Goal: Task Accomplishment & Management: Manage account settings

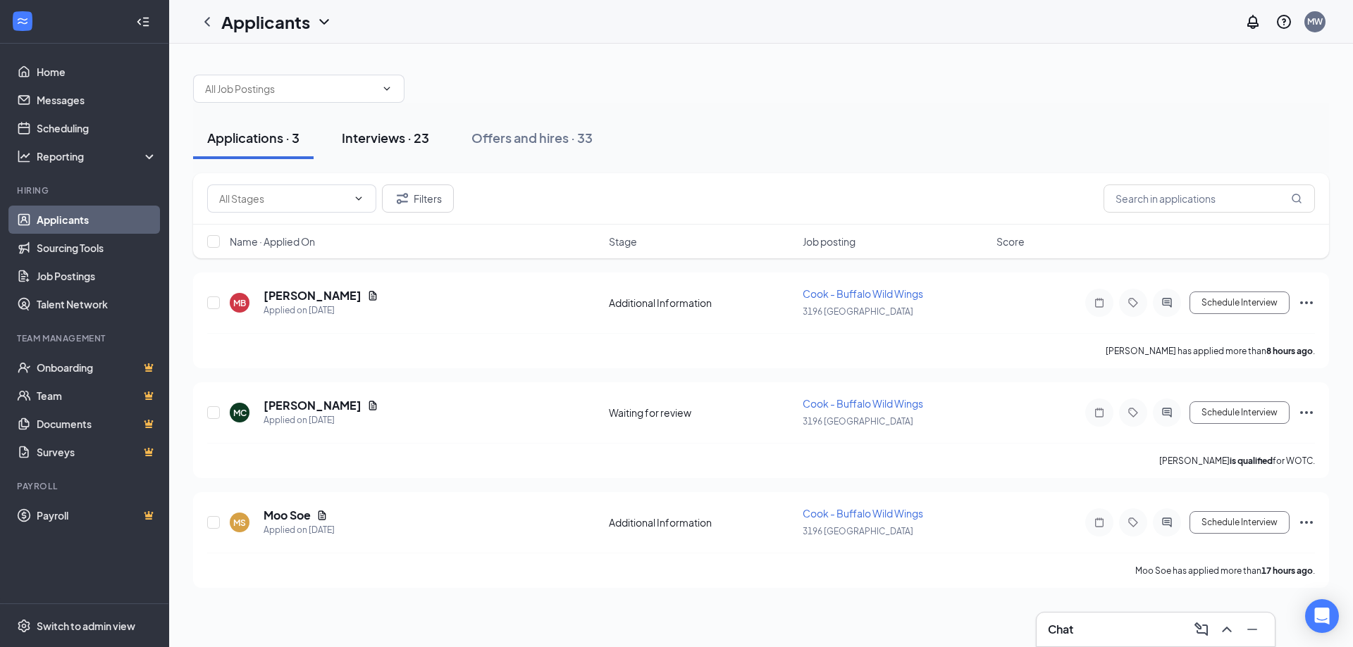
click at [395, 135] on div "Interviews · 23" at bounding box center [385, 138] width 87 height 18
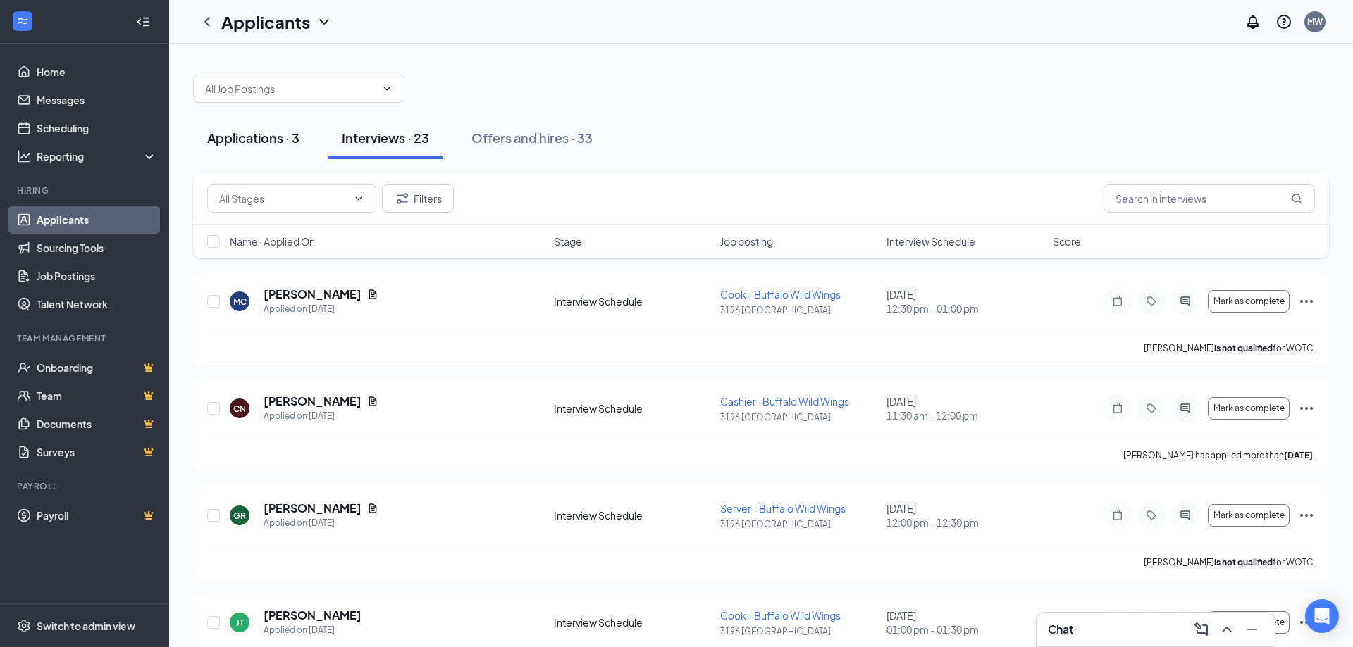
click at [275, 132] on div "Applications · 3" at bounding box center [253, 138] width 92 height 18
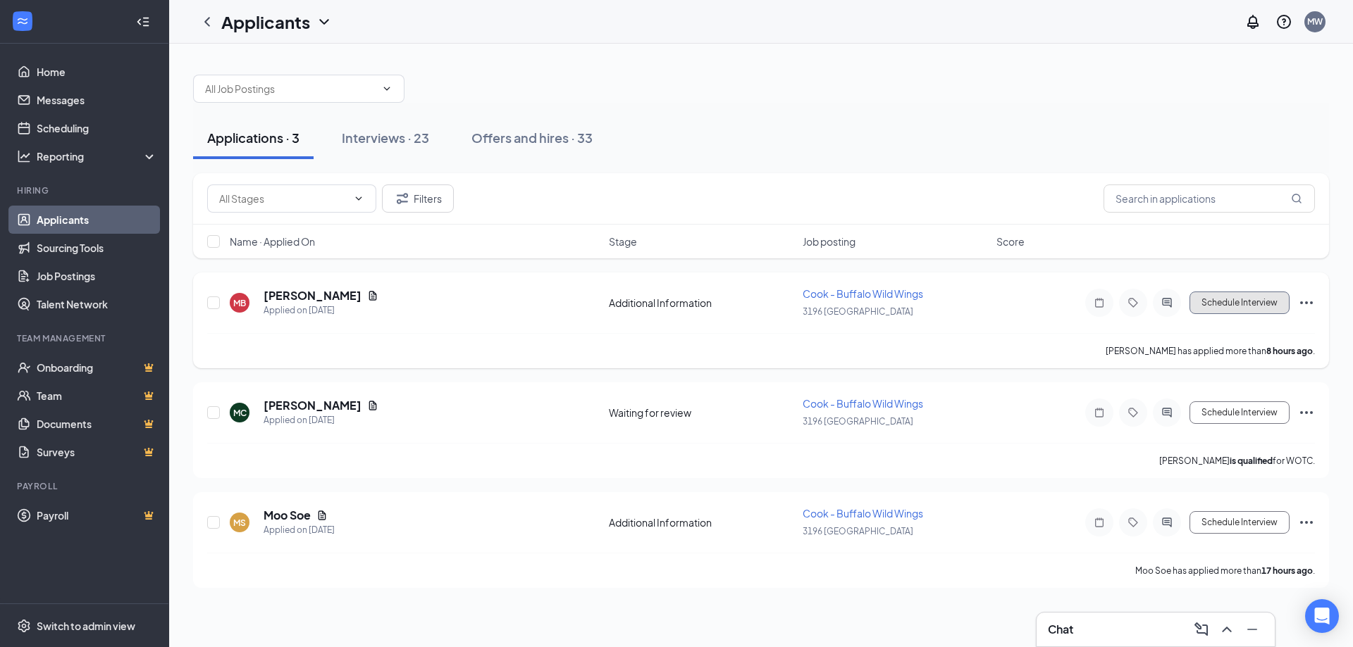
click at [1229, 303] on button "Schedule Interview" at bounding box center [1239, 303] width 100 height 23
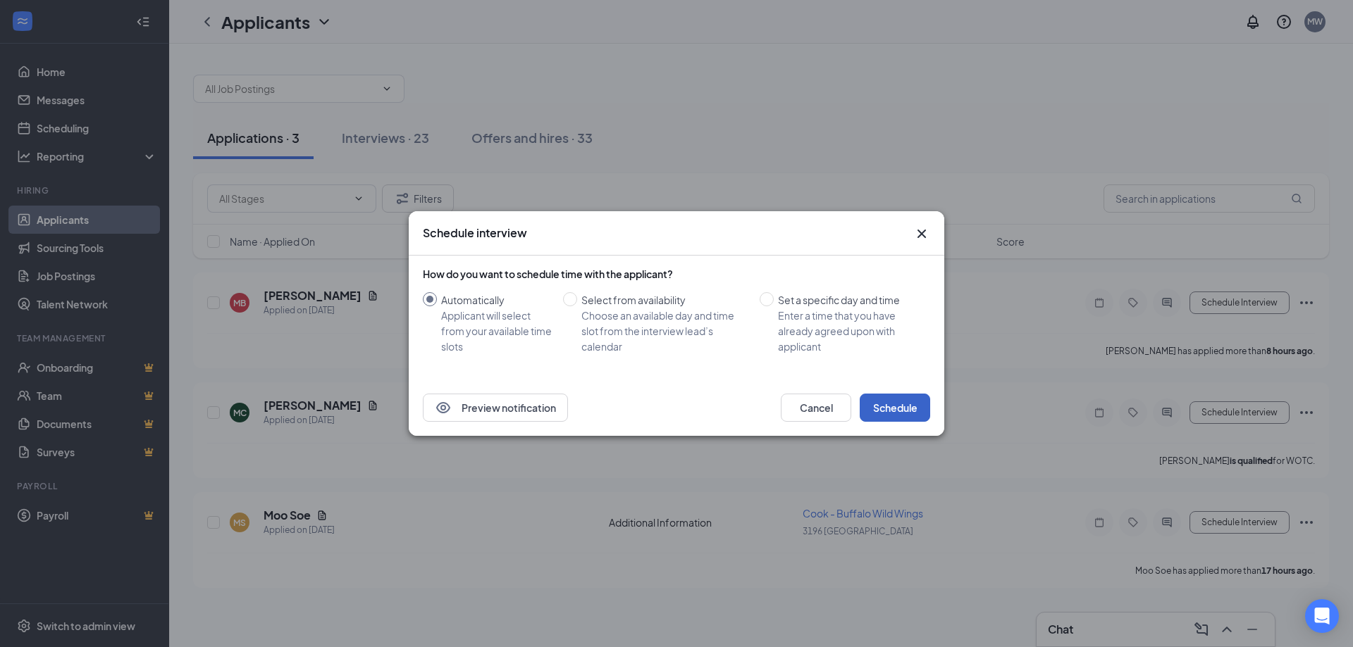
click at [890, 406] on button "Schedule" at bounding box center [895, 408] width 70 height 28
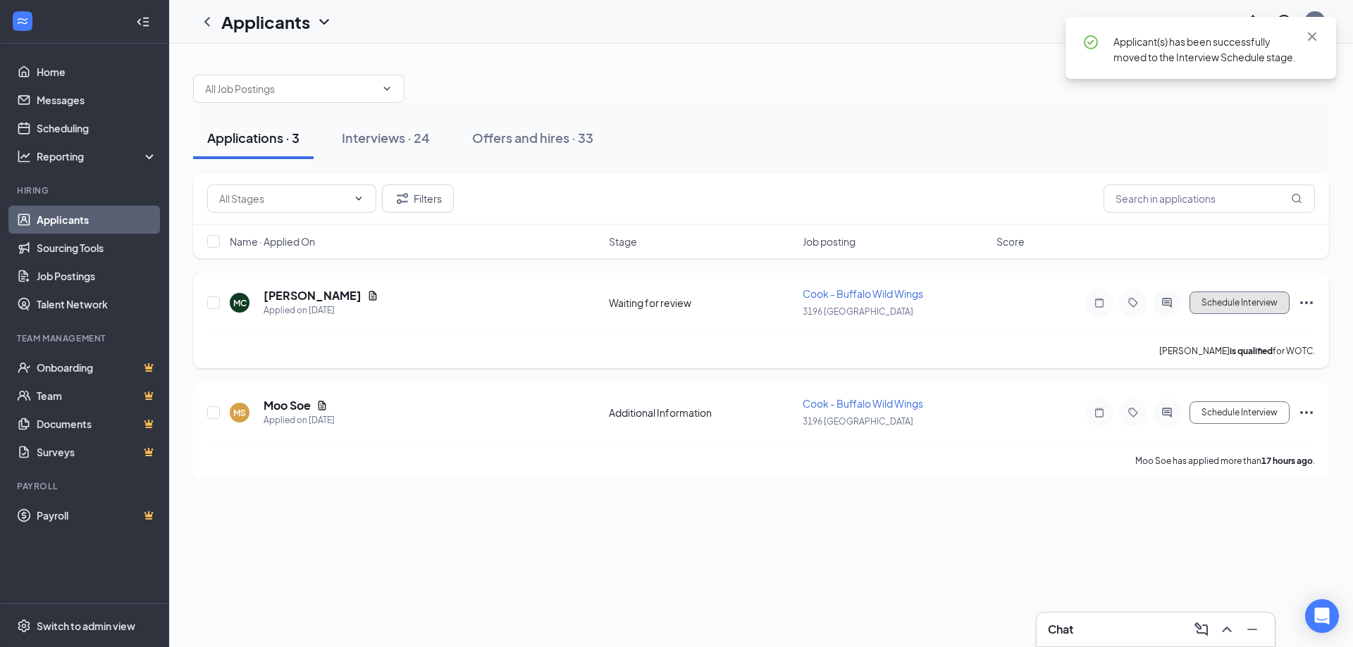
click at [1231, 305] on button "Schedule Interview" at bounding box center [1239, 303] width 100 height 23
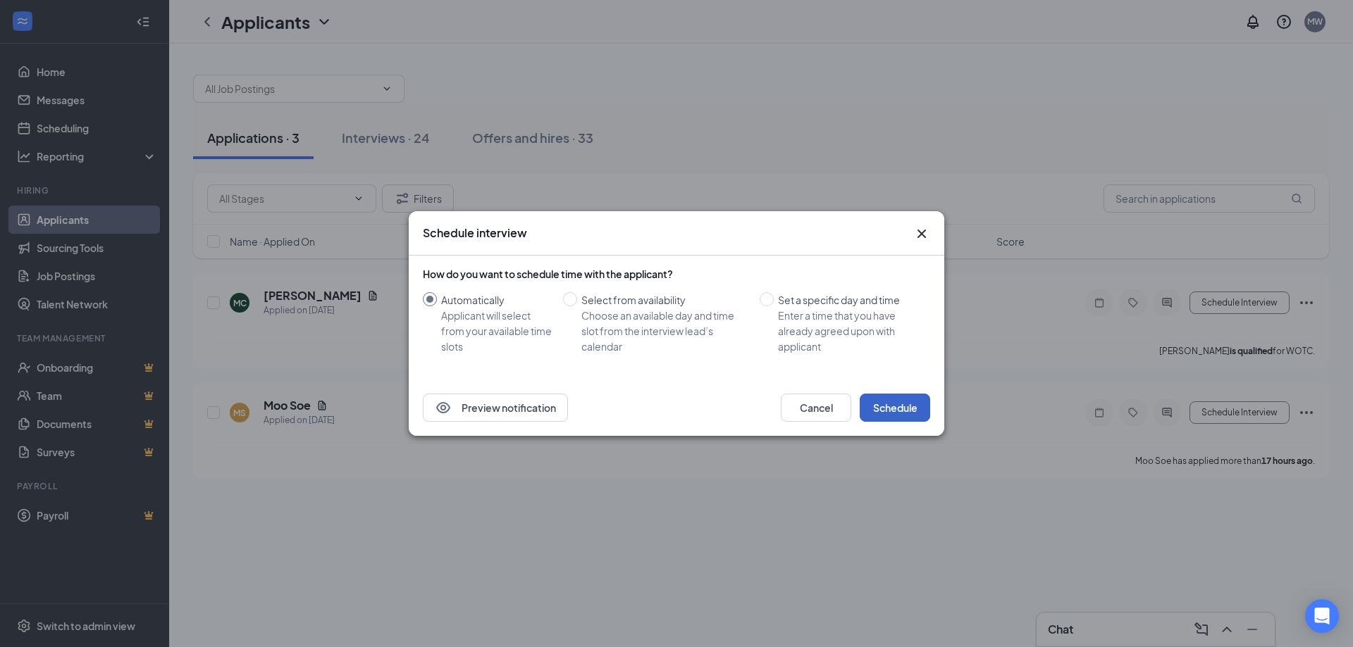
click at [887, 413] on button "Schedule" at bounding box center [895, 408] width 70 height 28
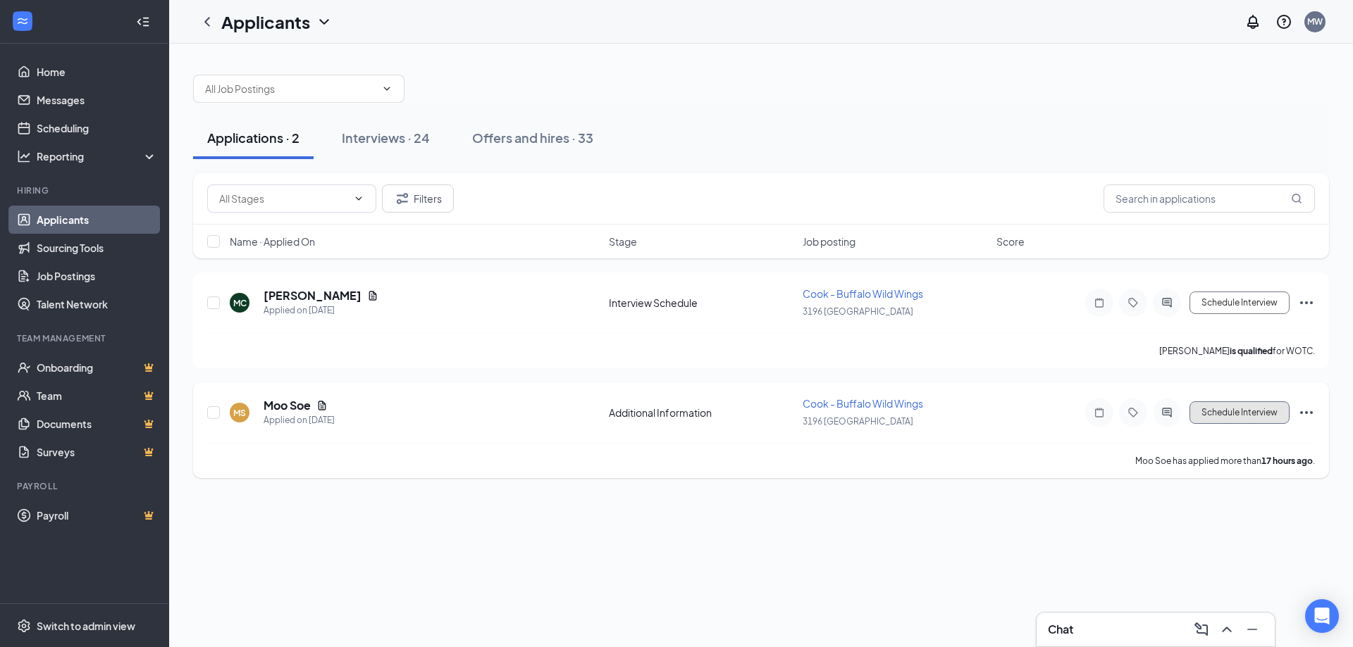
click at [1234, 411] on button "Schedule Interview" at bounding box center [1239, 413] width 100 height 23
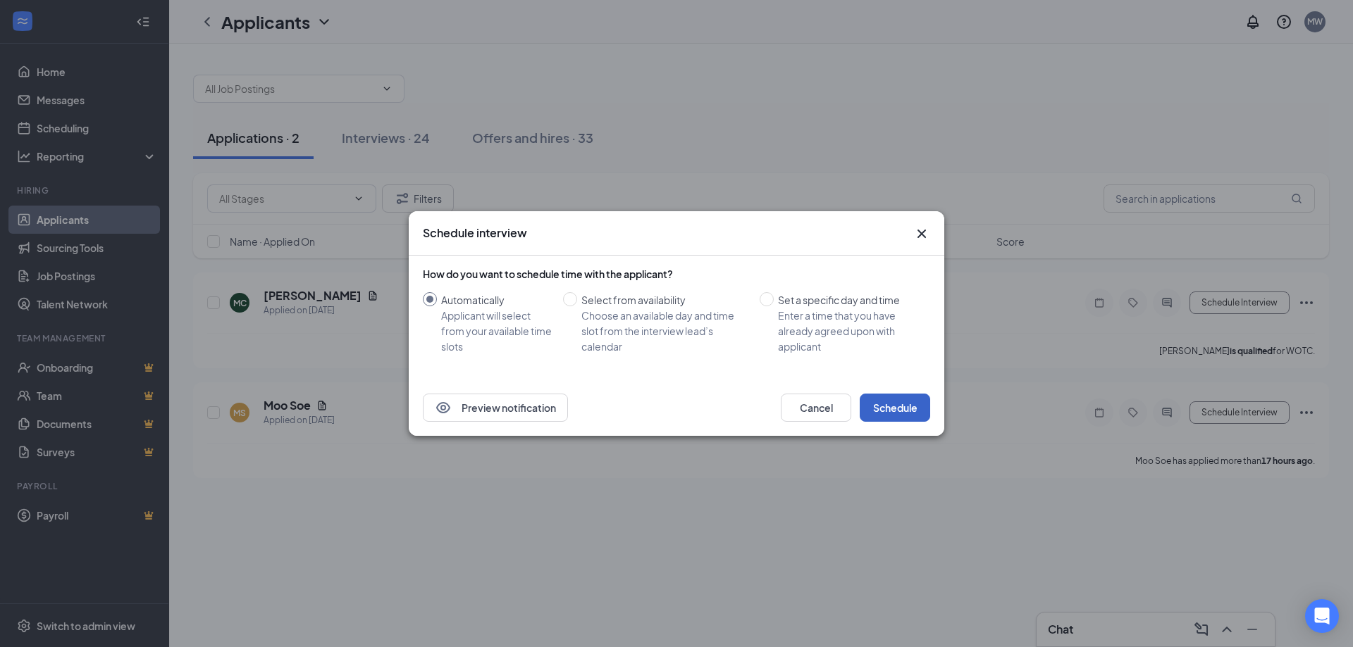
click at [908, 404] on button "Schedule" at bounding box center [895, 408] width 70 height 28
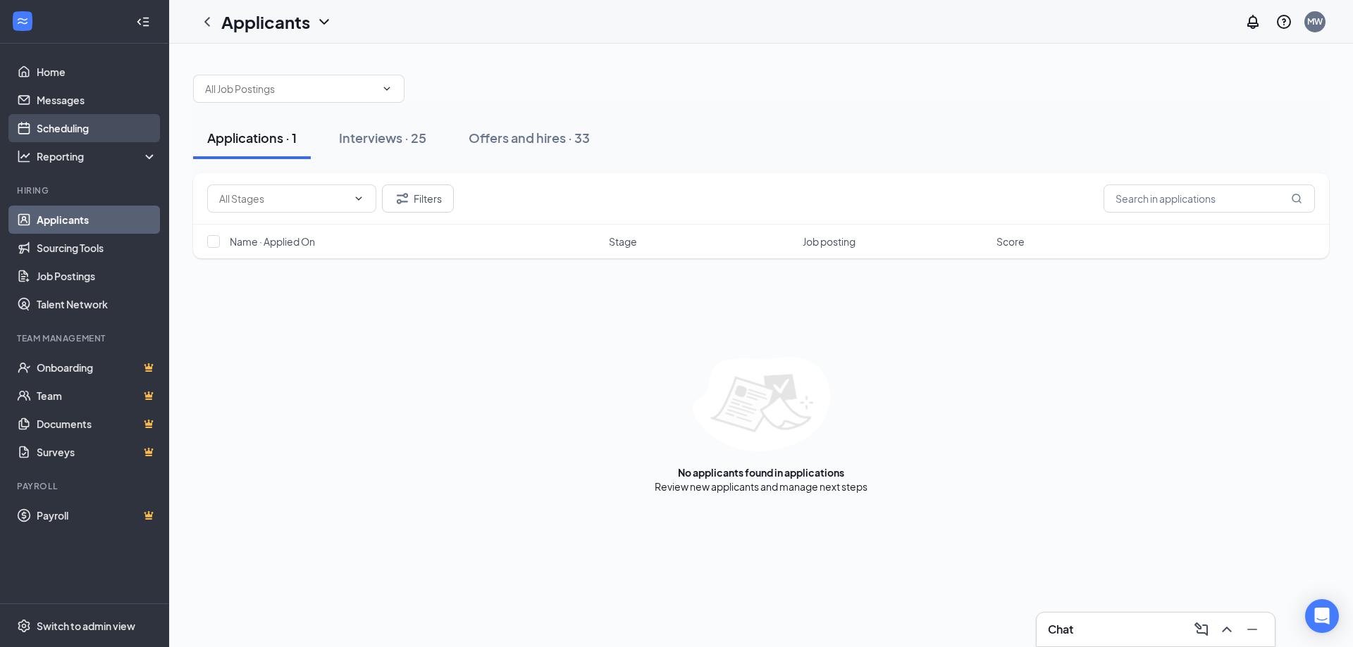
click at [70, 126] on link "Scheduling" at bounding box center [97, 128] width 120 height 28
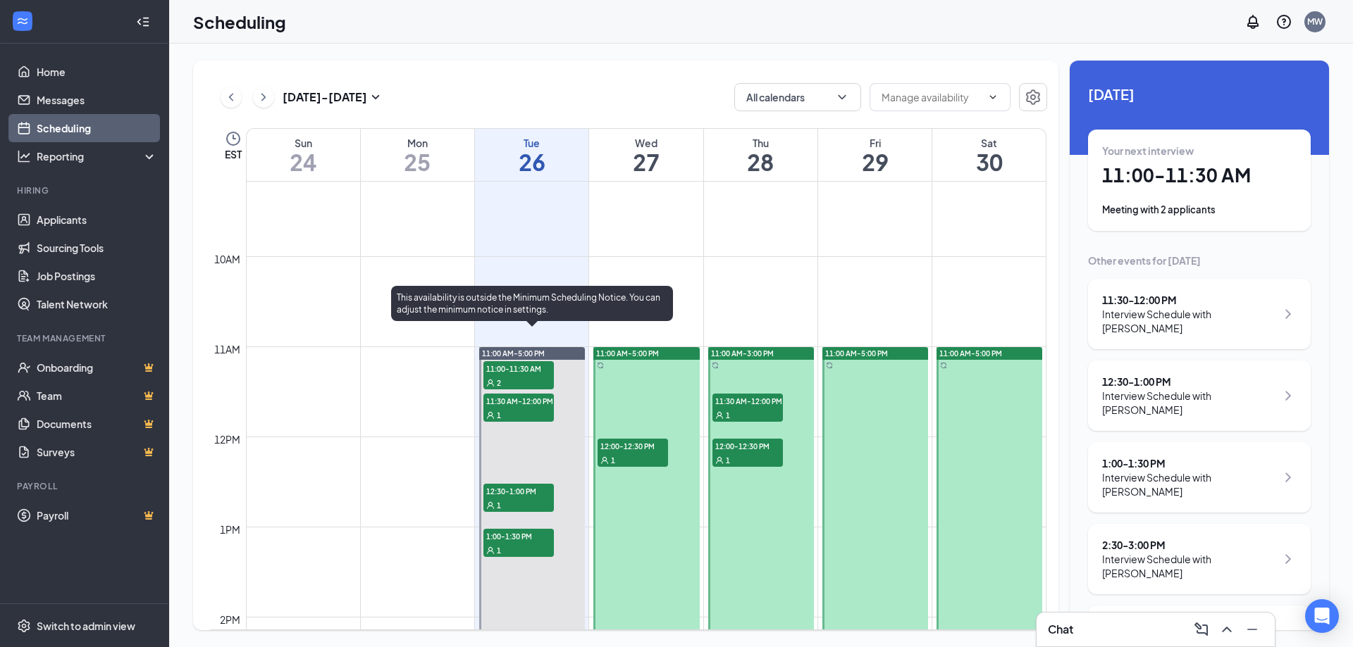
scroll to position [845, 0]
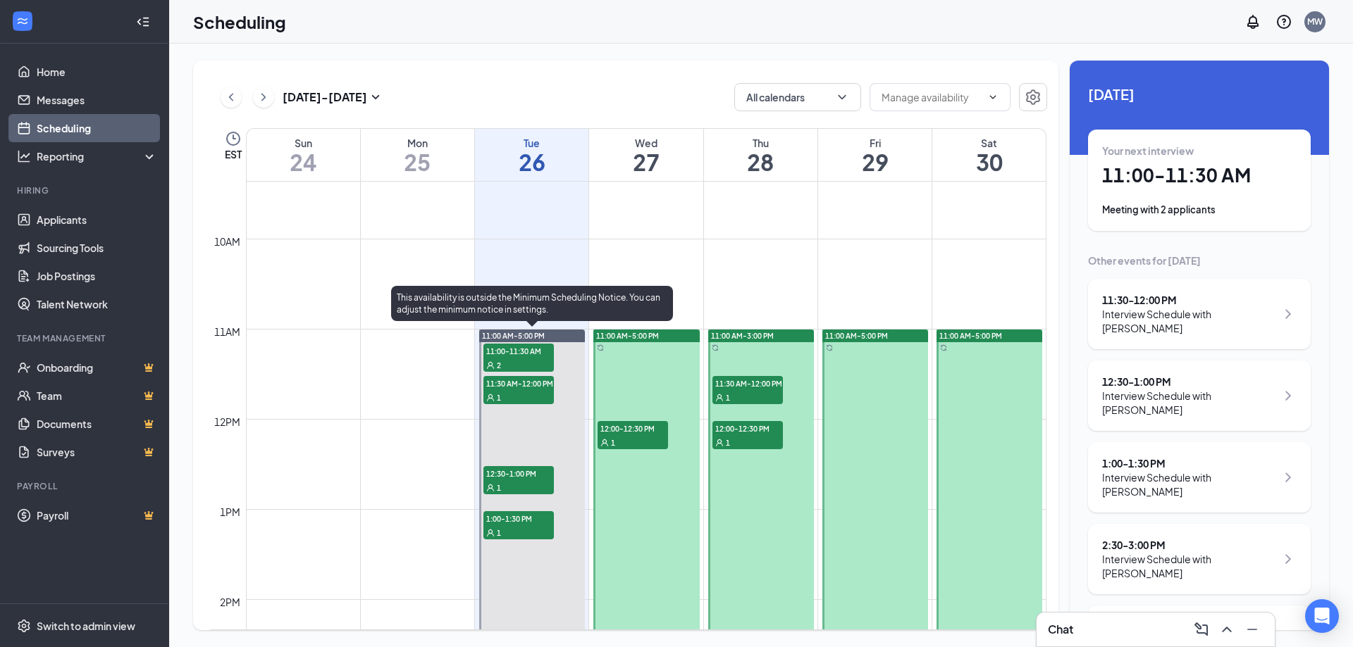
click at [523, 350] on span "11:00-11:30 AM" at bounding box center [518, 351] width 70 height 14
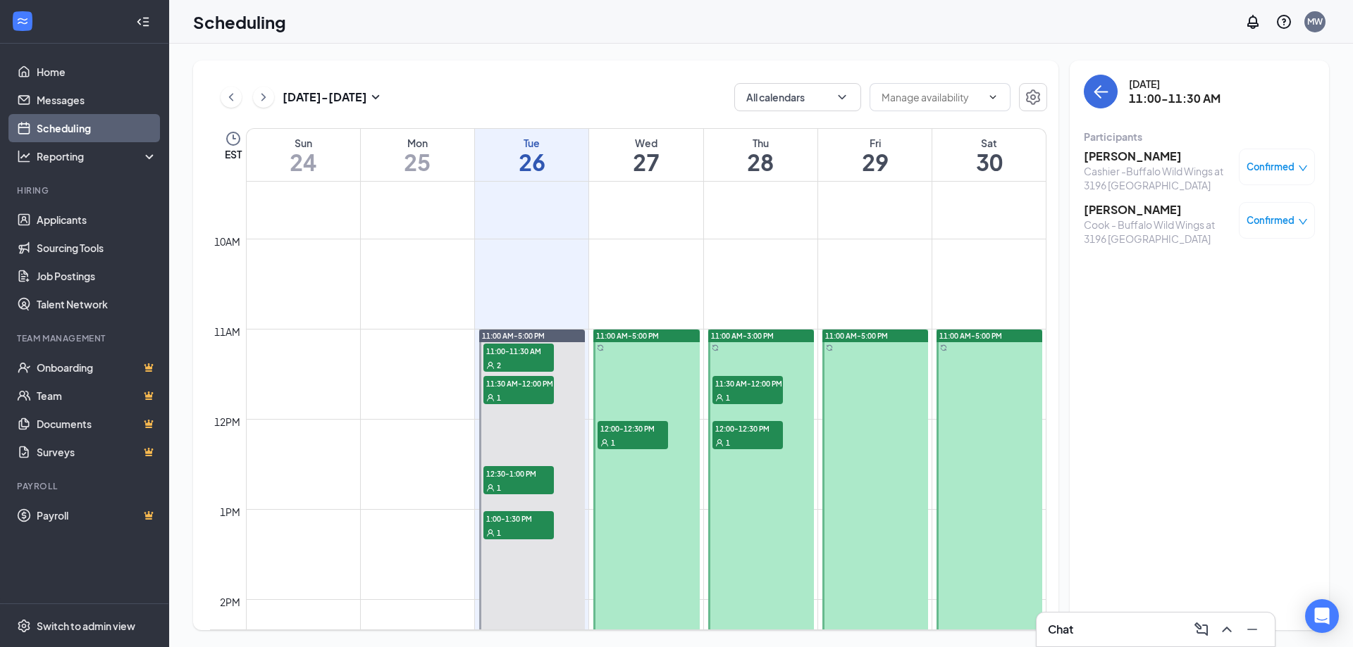
click at [1122, 155] on h3 "[PERSON_NAME]" at bounding box center [1158, 156] width 148 height 15
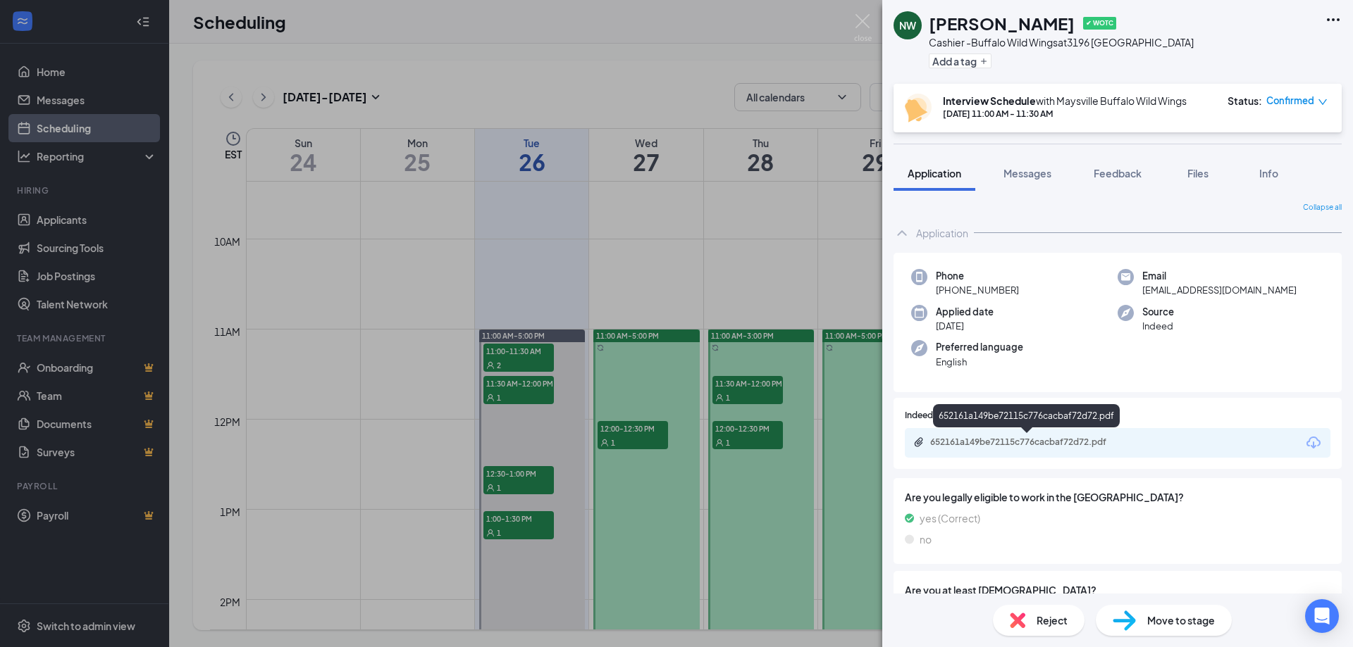
click at [1093, 440] on div "652161a149be72115c776cacbaf72d72.pdf" at bounding box center [1028, 442] width 197 height 11
click at [859, 23] on img at bounding box center [863, 27] width 18 height 27
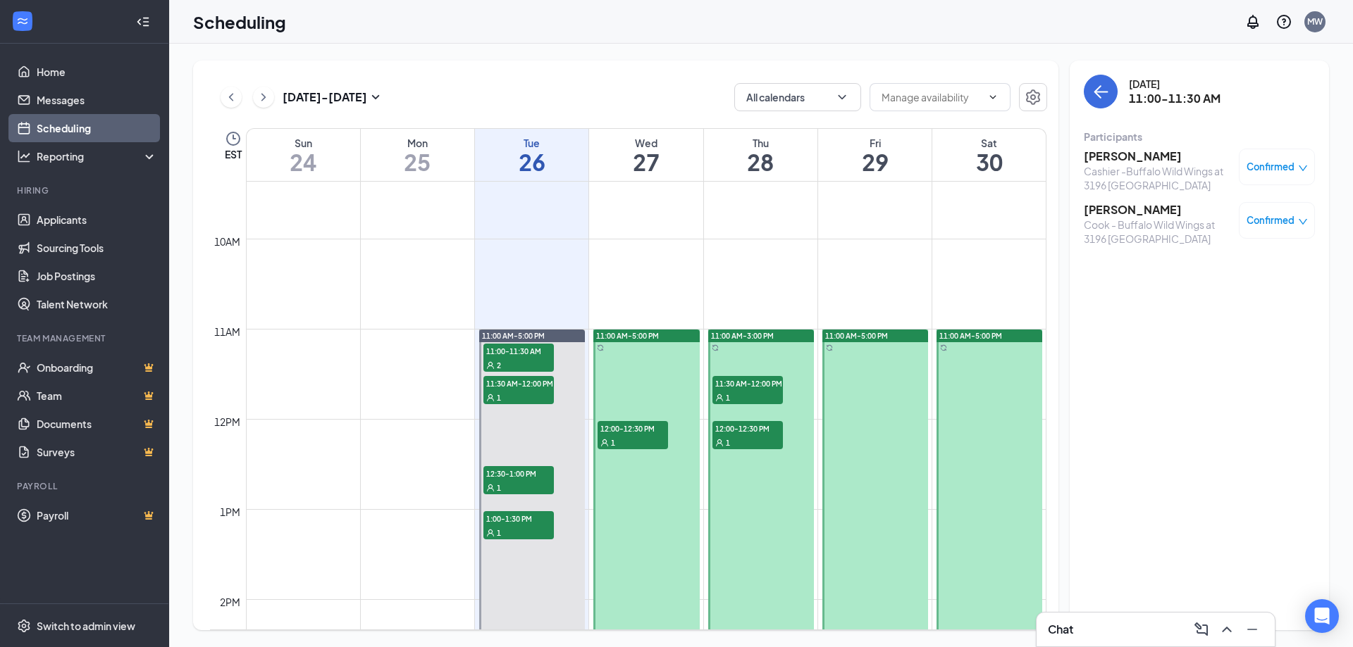
click at [743, 394] on div "1" at bounding box center [747, 397] width 70 height 14
click at [738, 437] on div "1" at bounding box center [747, 442] width 70 height 14
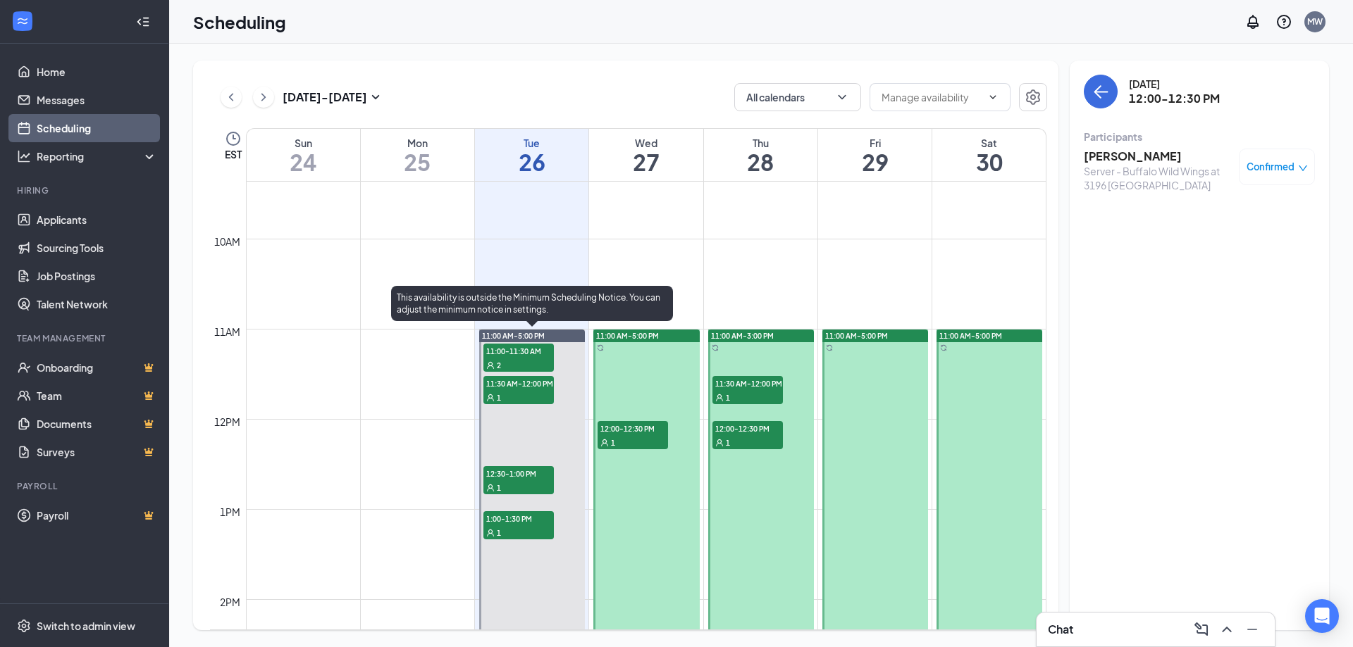
click at [519, 361] on div "2" at bounding box center [518, 365] width 70 height 14
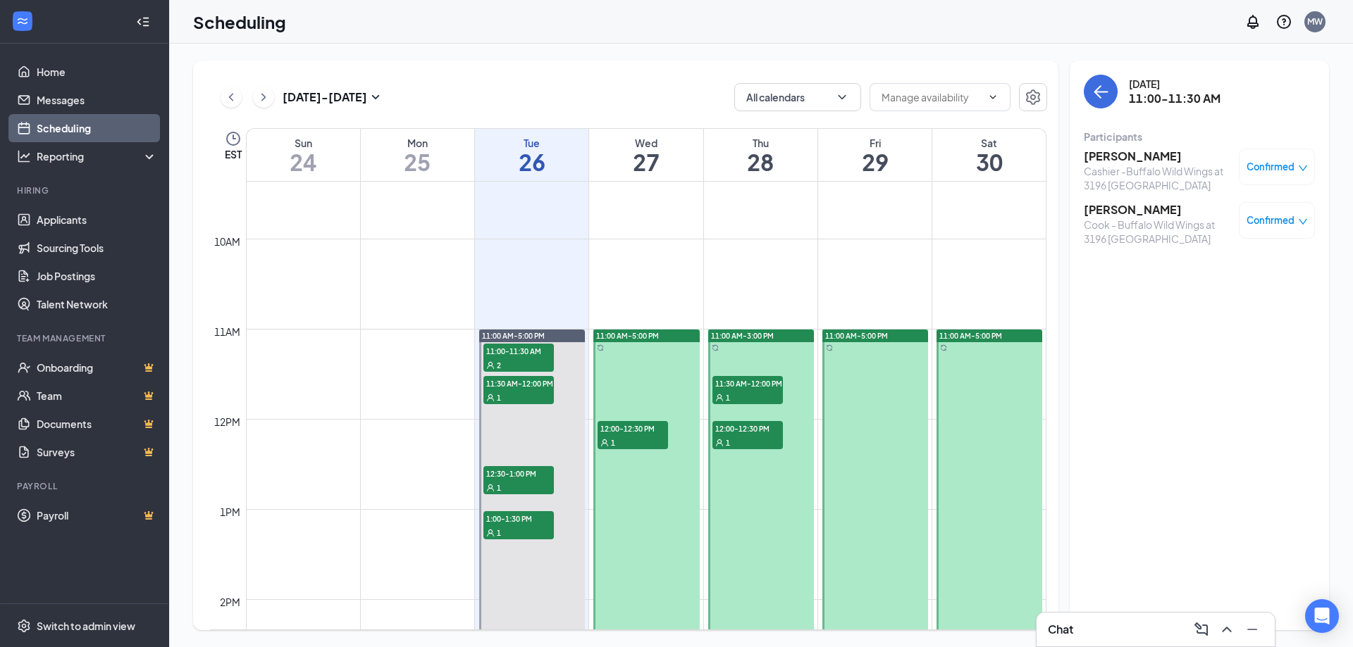
click at [1152, 212] on h3 "[PERSON_NAME]" at bounding box center [1158, 209] width 148 height 15
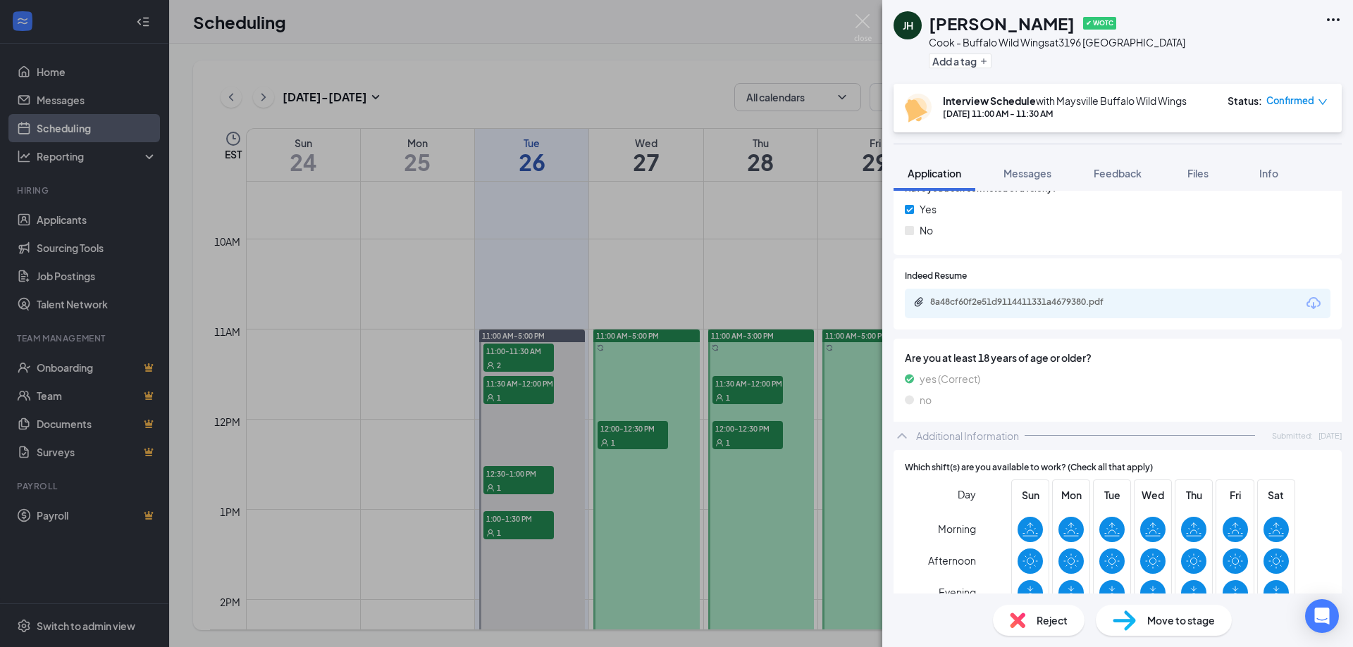
scroll to position [228, 0]
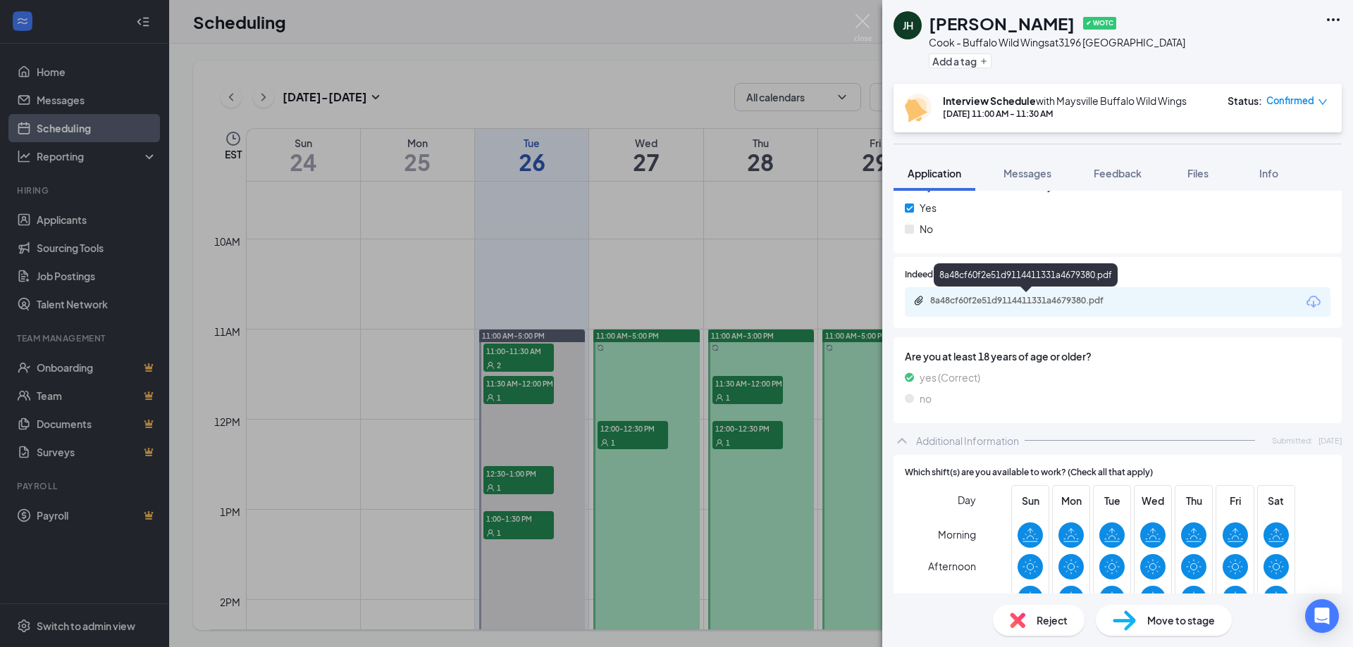
click at [1045, 300] on div "8a48cf60f2e51d9114411331a4679380.pdf" at bounding box center [1028, 300] width 197 height 11
click at [867, 22] on img at bounding box center [863, 27] width 18 height 27
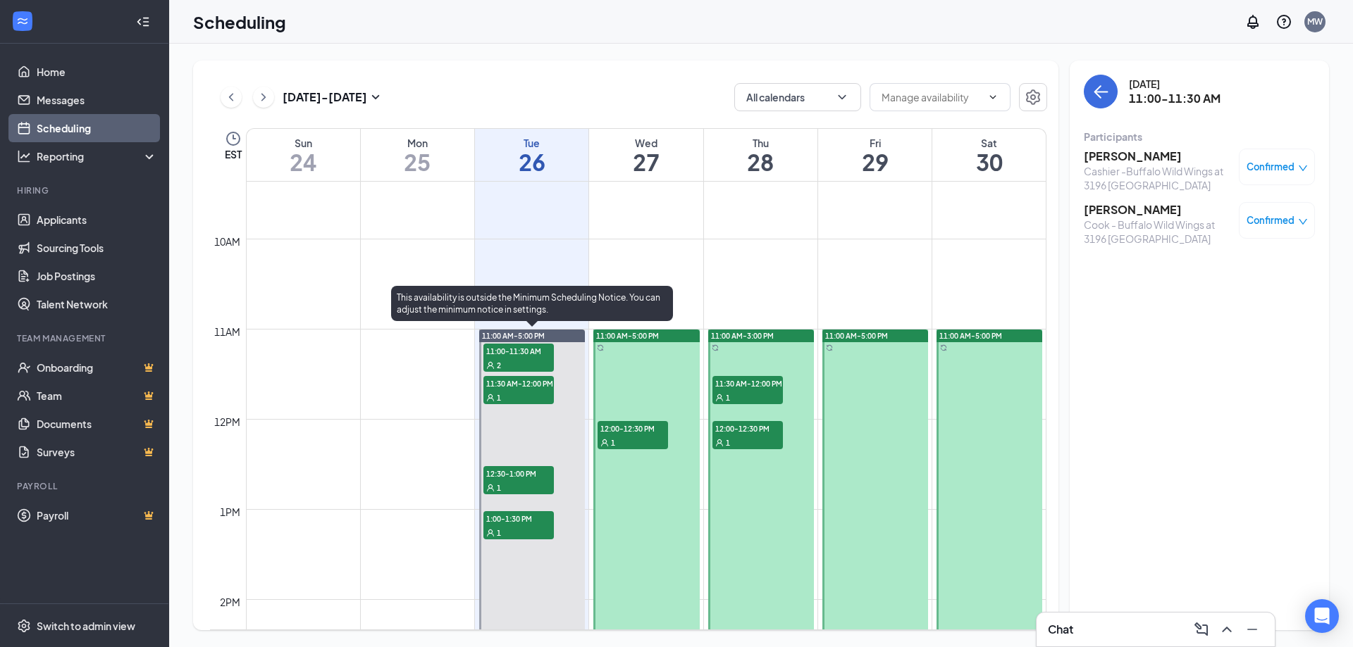
click at [533, 390] on div "1" at bounding box center [518, 397] width 70 height 14
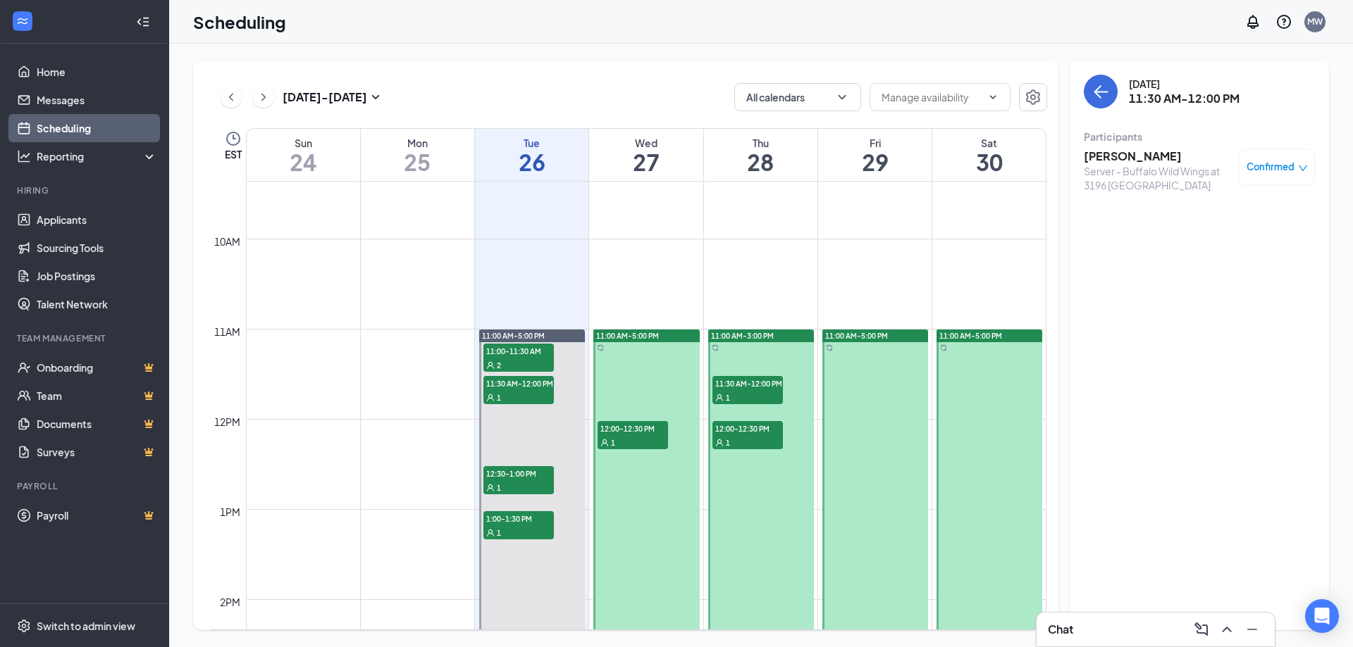
click at [1173, 159] on h3 "[PERSON_NAME]" at bounding box center [1158, 156] width 148 height 15
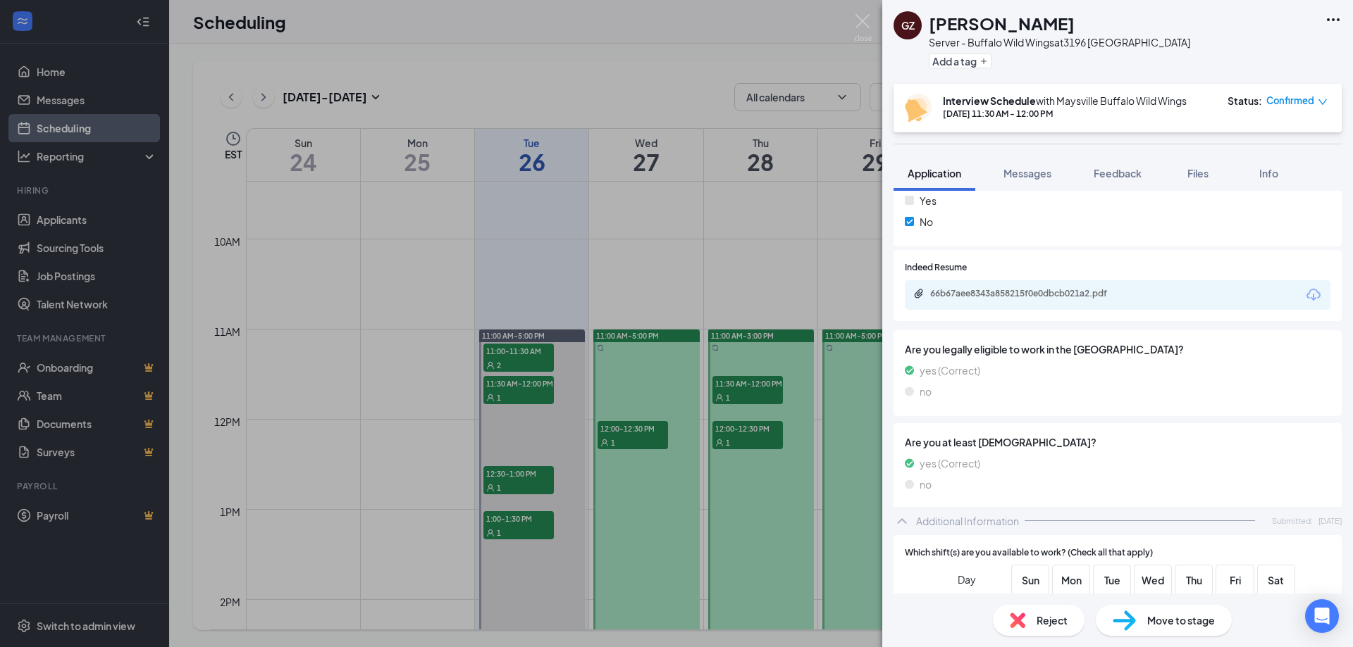
scroll to position [380, 0]
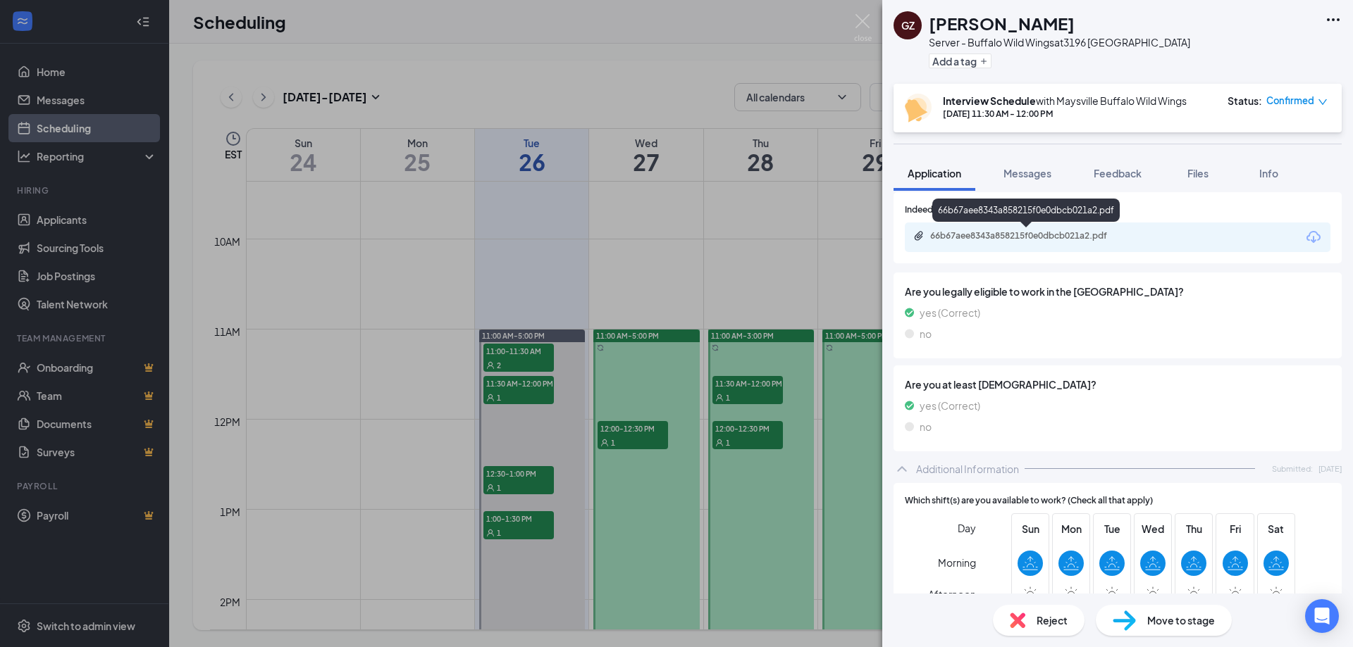
click at [1101, 235] on div "66b67aee8343a858215f0e0dbcb021a2.pdf" at bounding box center [1028, 235] width 197 height 11
click at [857, 18] on img at bounding box center [863, 27] width 18 height 27
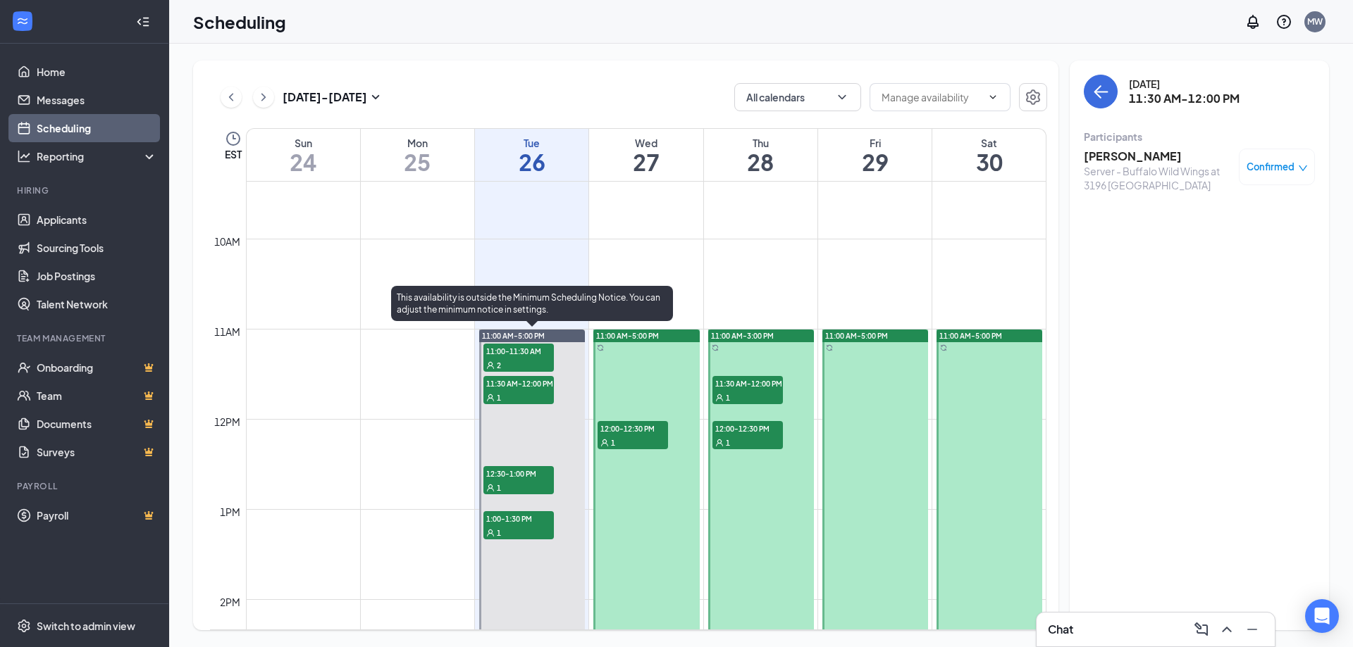
click at [522, 517] on span "1:00-1:30 PM" at bounding box center [518, 518] width 70 height 14
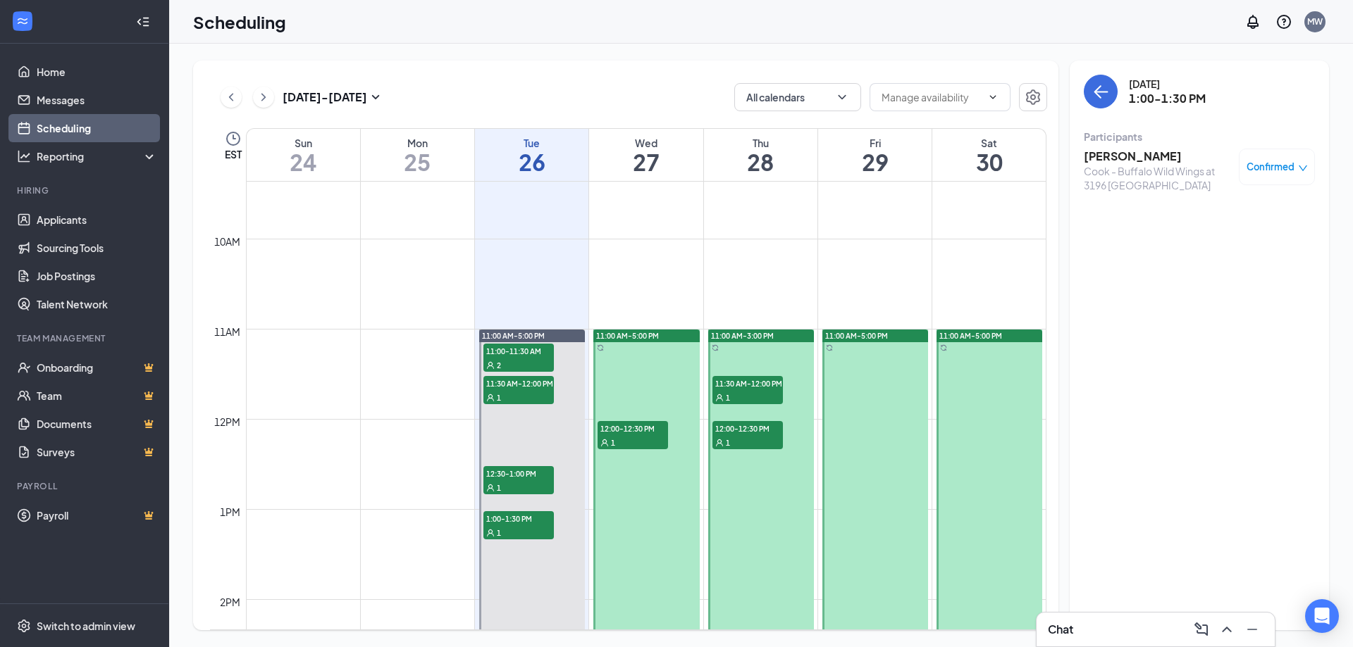
click at [1100, 159] on h3 "[PERSON_NAME]" at bounding box center [1158, 156] width 148 height 15
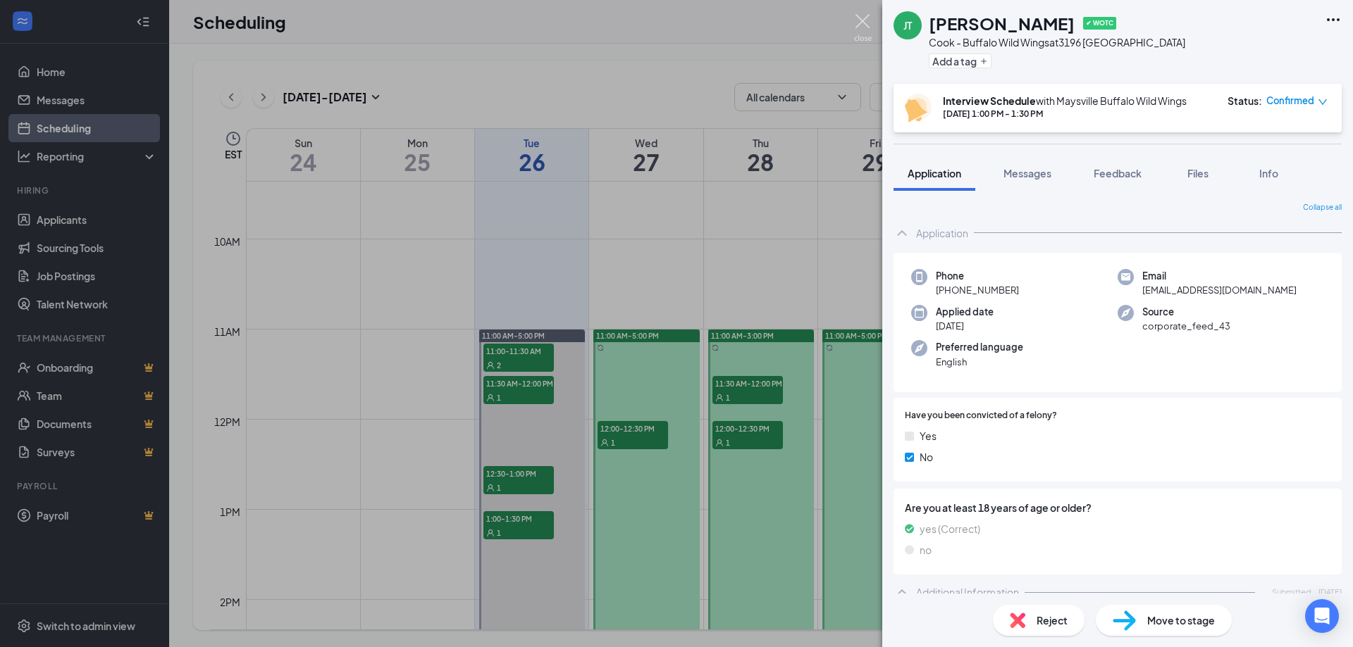
click at [864, 25] on img at bounding box center [863, 27] width 18 height 27
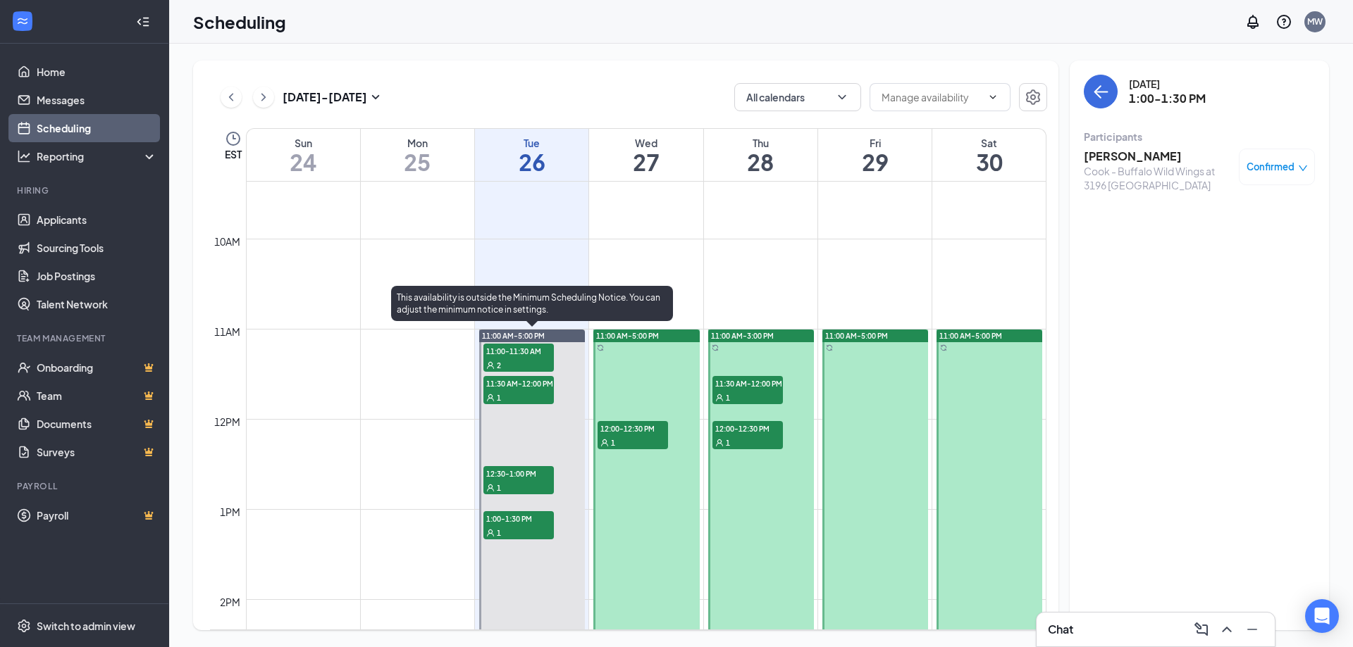
click at [504, 526] on div "1" at bounding box center [518, 533] width 70 height 14
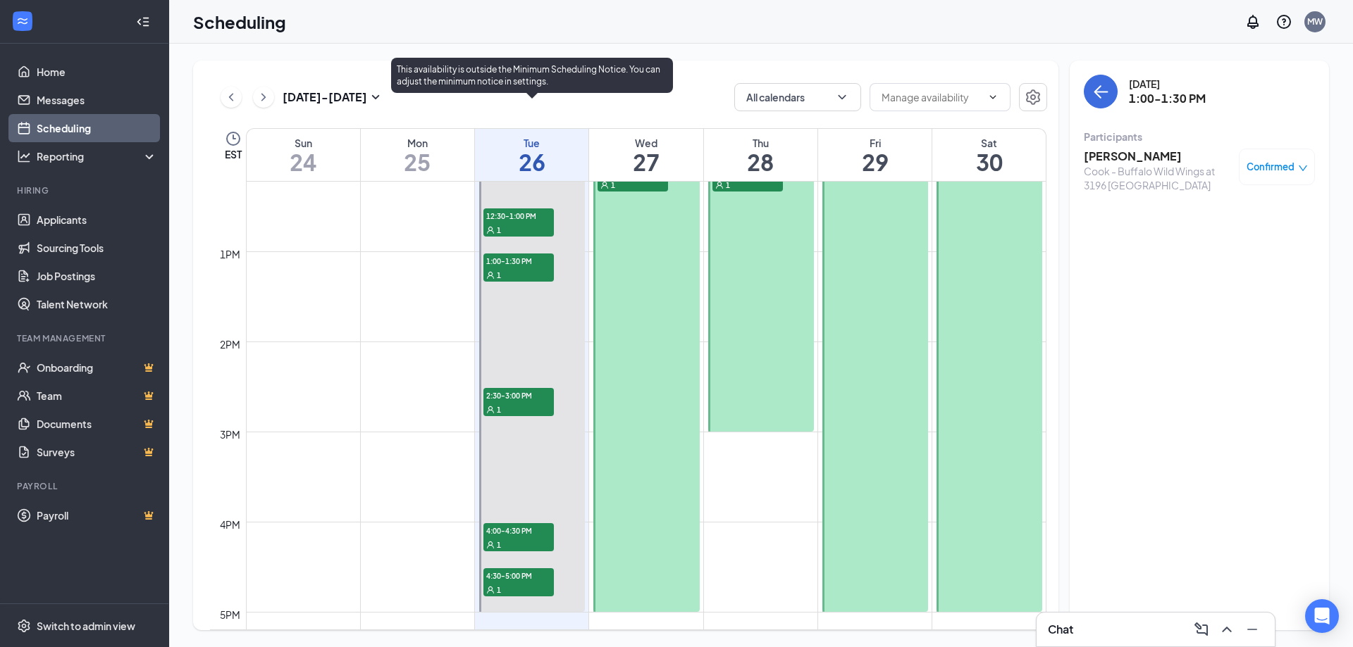
scroll to position [1149, 0]
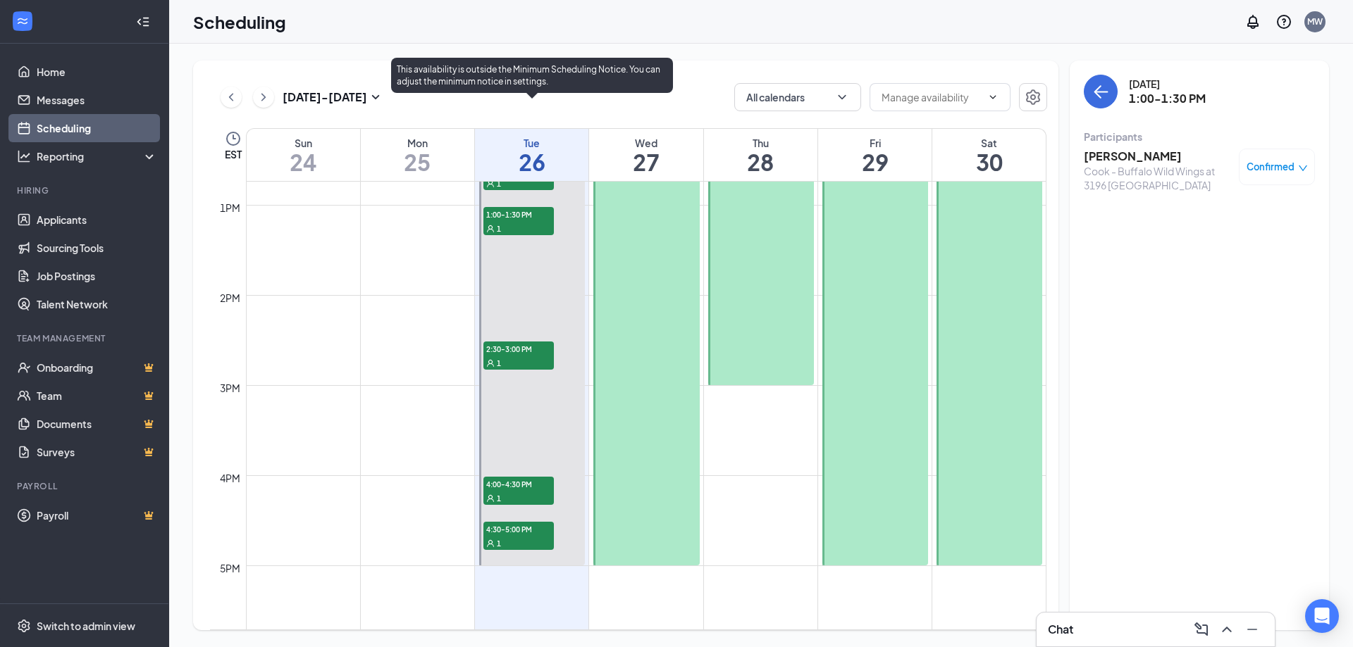
click at [500, 347] on span "2:30-3:00 PM" at bounding box center [518, 349] width 70 height 14
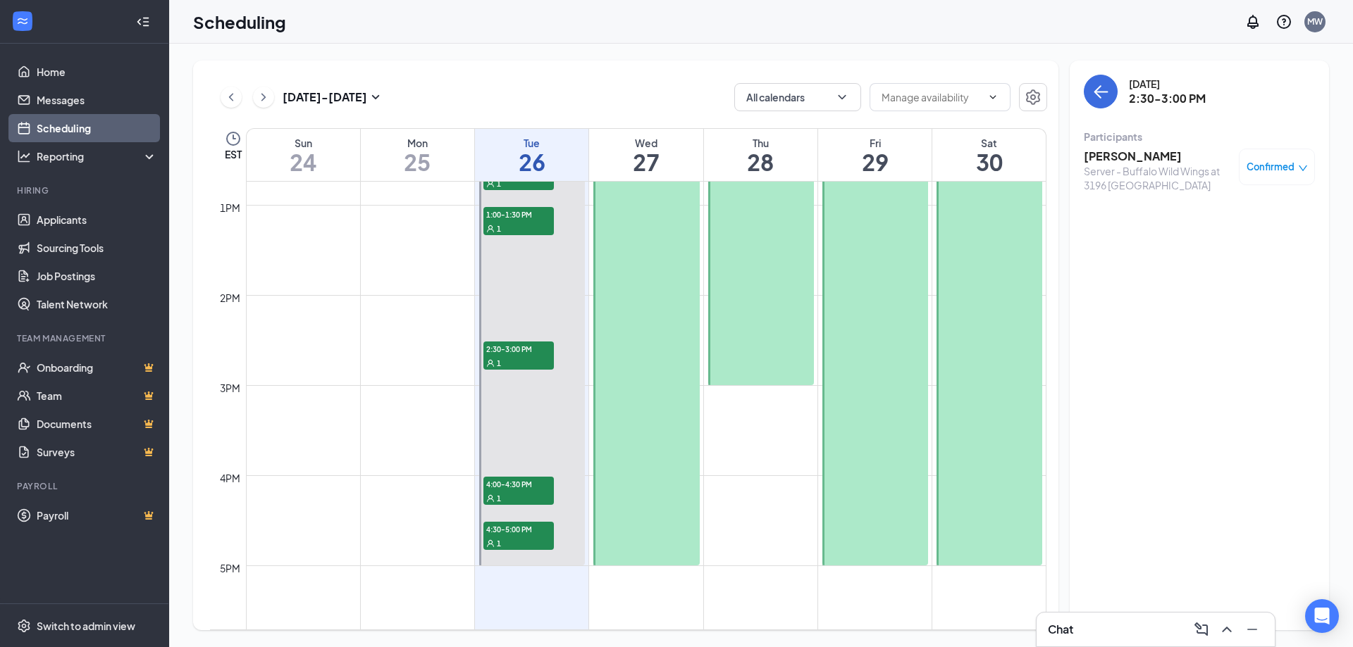
click at [1120, 159] on h3 "[PERSON_NAME]" at bounding box center [1158, 156] width 148 height 15
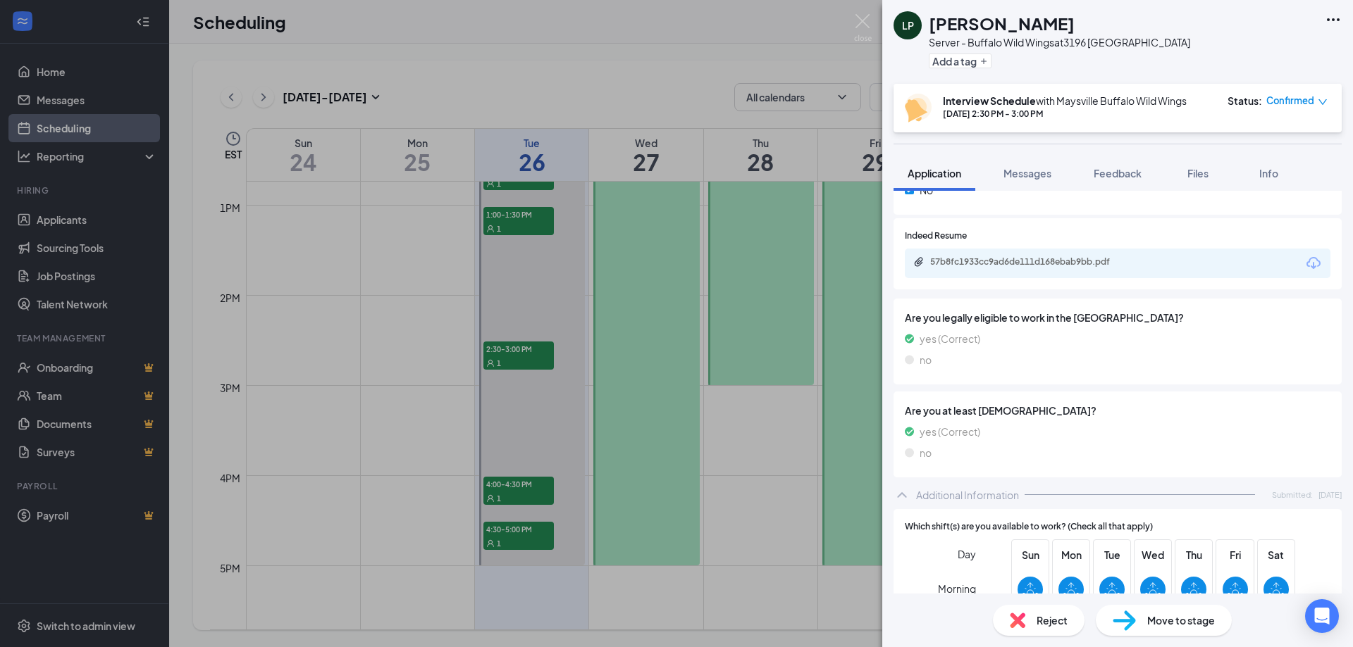
scroll to position [380, 0]
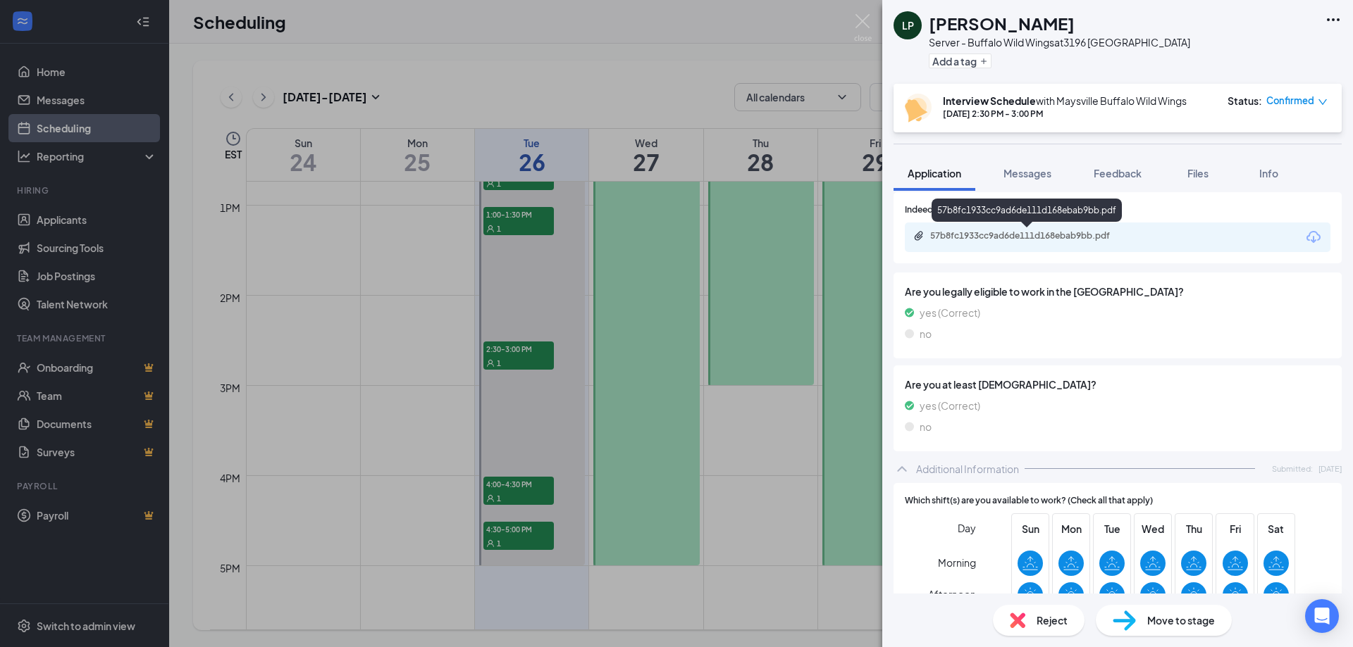
click at [1057, 240] on div "57b8fc1933cc9ad6de111d168ebab9bb.pdf" at bounding box center [1028, 235] width 197 height 11
click at [866, 25] on img at bounding box center [863, 27] width 18 height 27
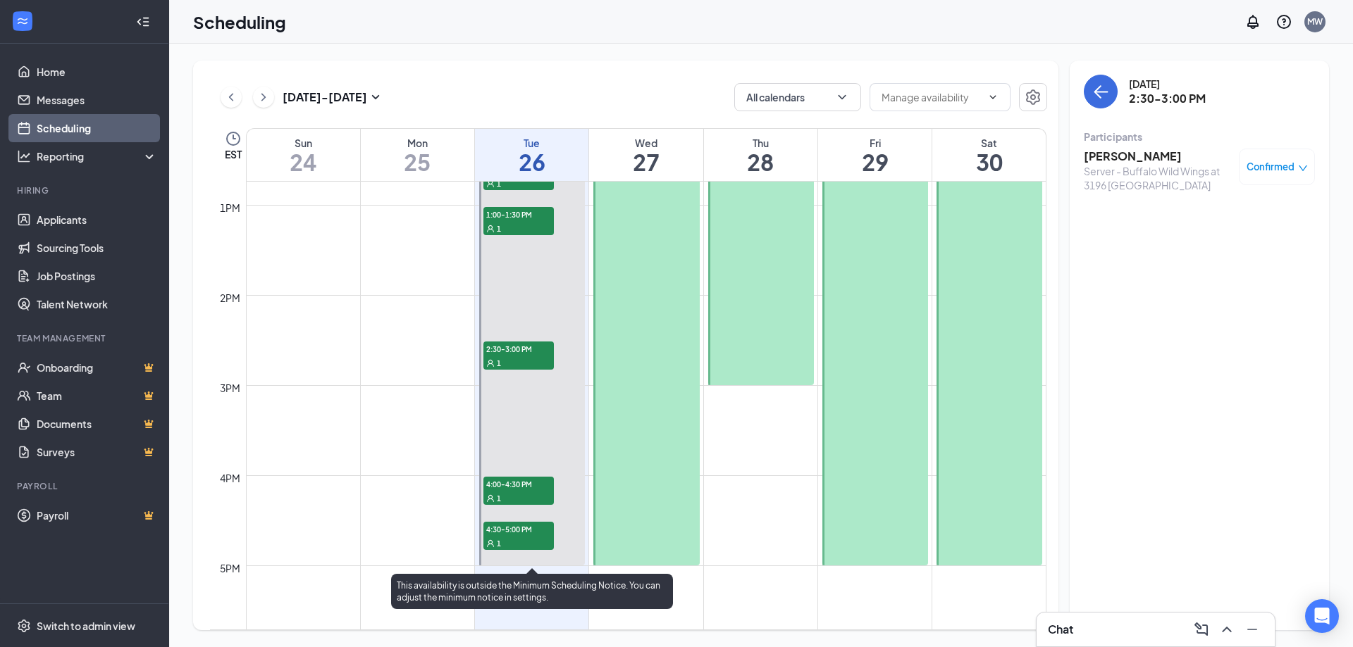
click at [523, 490] on span "4:00-4:30 PM" at bounding box center [518, 484] width 70 height 14
click at [521, 535] on span "4:30-5:00 PM" at bounding box center [518, 529] width 70 height 14
click at [537, 347] on span "2:30-3:00 PM" at bounding box center [518, 349] width 70 height 14
click at [495, 491] on span "4:00-4:30 PM" at bounding box center [518, 484] width 70 height 14
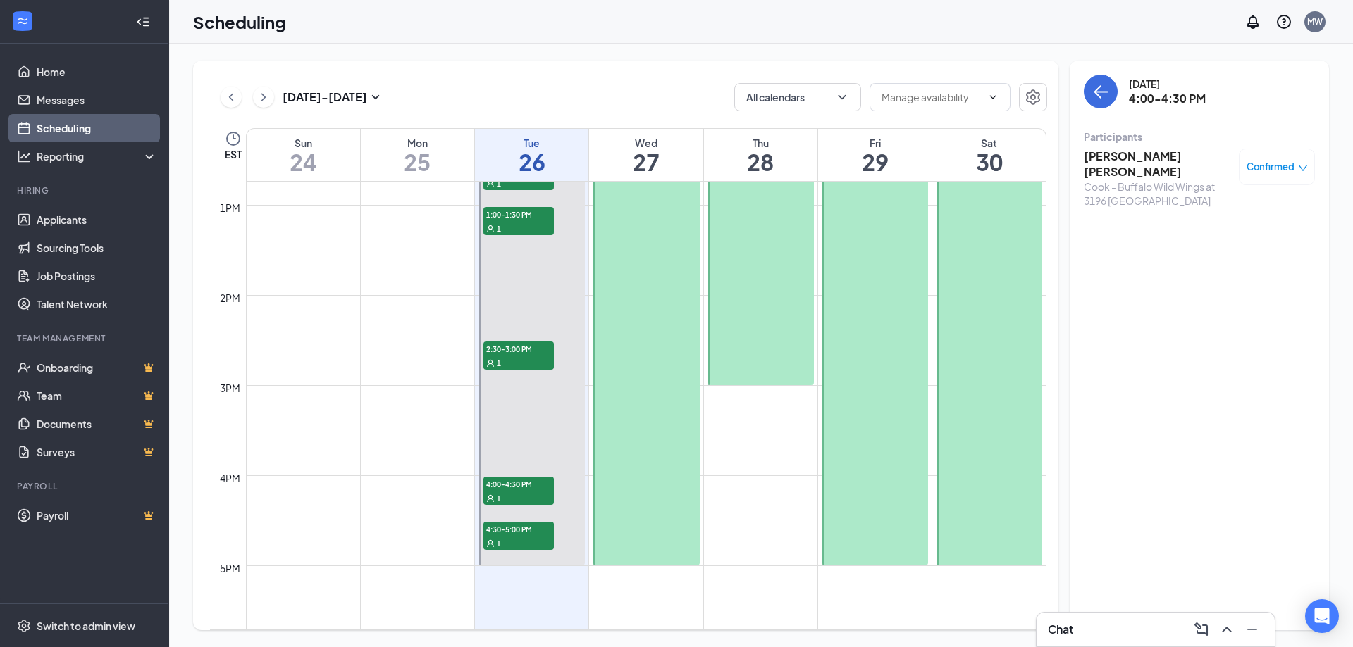
click at [1110, 159] on h3 "[PERSON_NAME] [PERSON_NAME]" at bounding box center [1158, 164] width 148 height 31
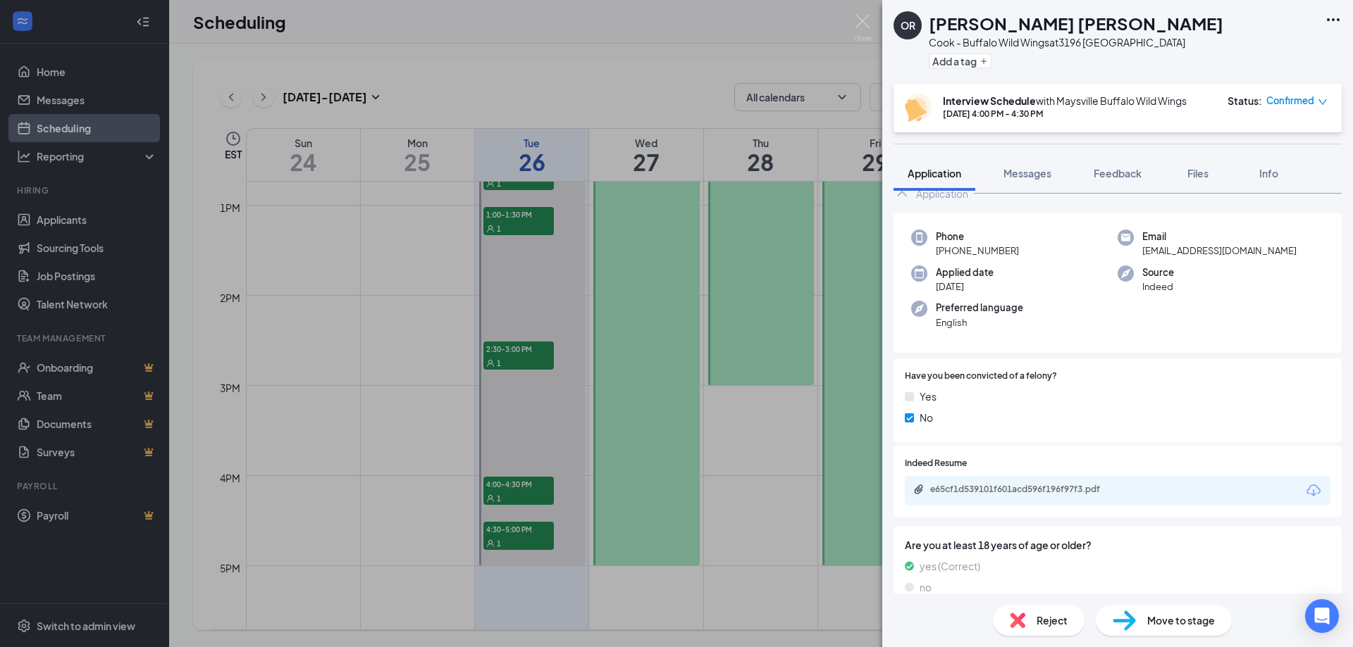
scroll to position [152, 0]
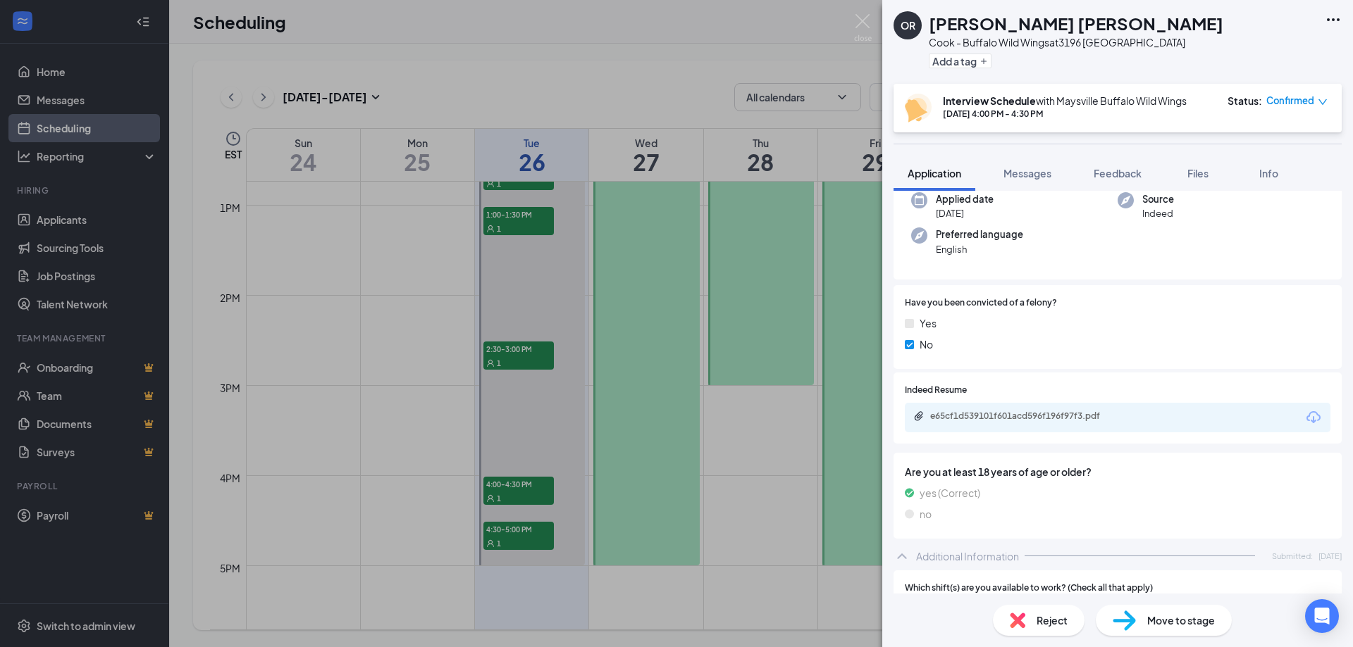
click at [1077, 419] on div "e65cf1d539101f601acd596f196f97f3.pdf" at bounding box center [1028, 416] width 197 height 11
click at [866, 20] on img at bounding box center [863, 27] width 18 height 27
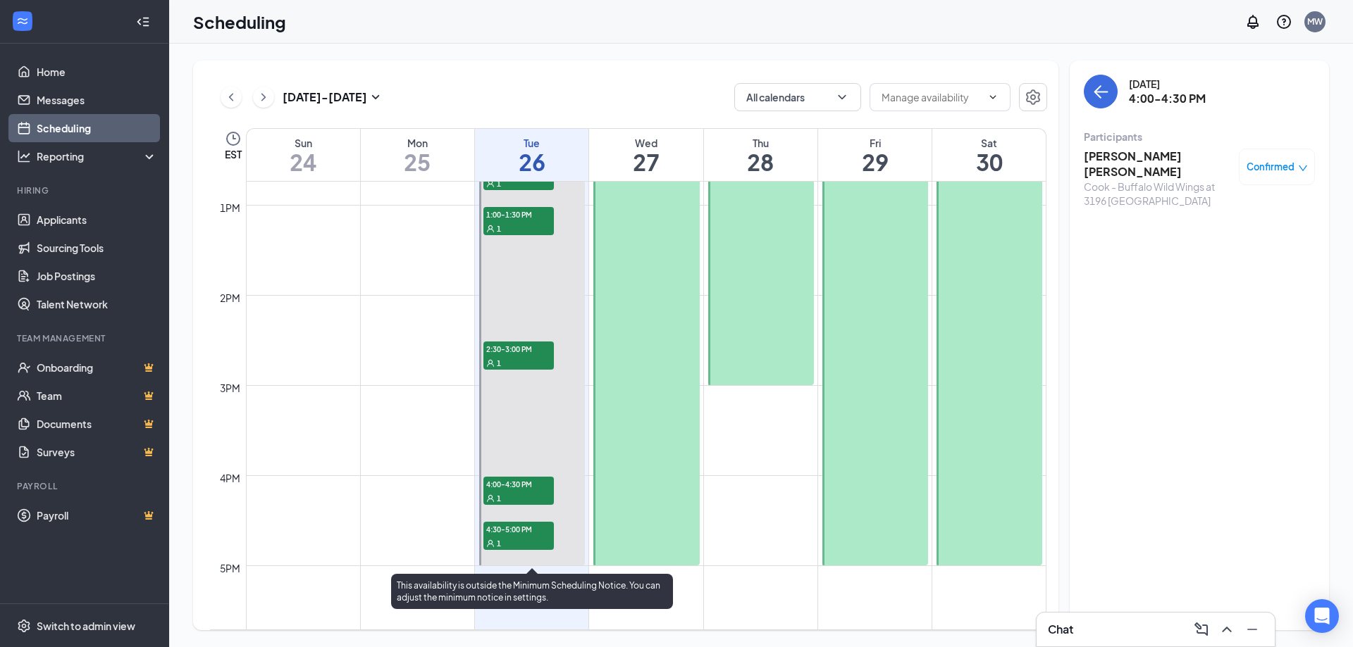
click at [504, 523] on span "4:30-5:00 PM" at bounding box center [518, 529] width 70 height 14
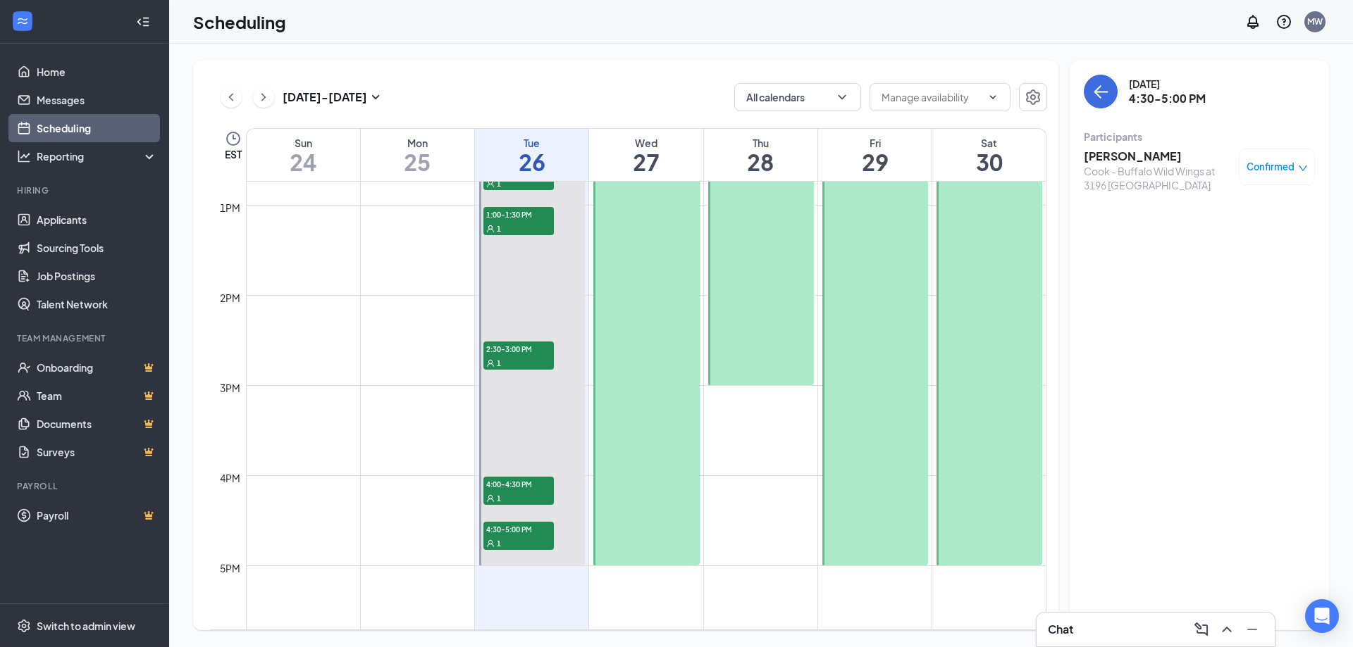
click at [1120, 154] on h3 "[PERSON_NAME]" at bounding box center [1158, 156] width 148 height 15
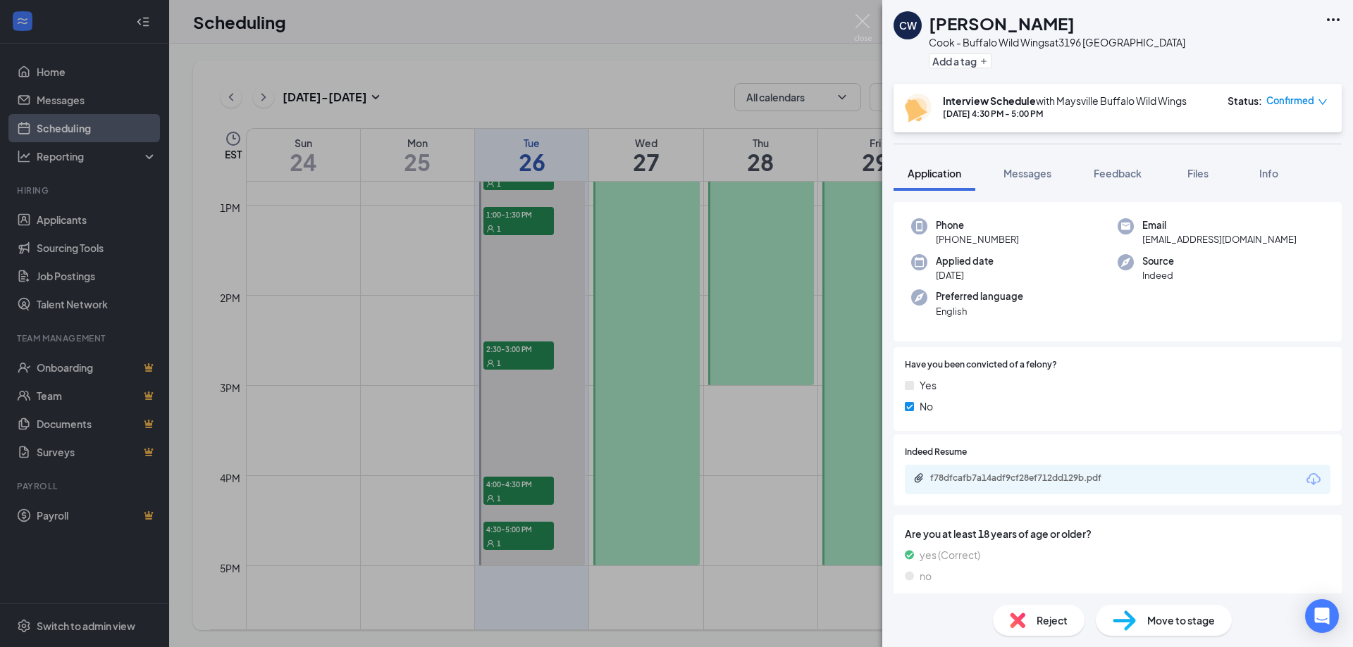
scroll to position [76, 0]
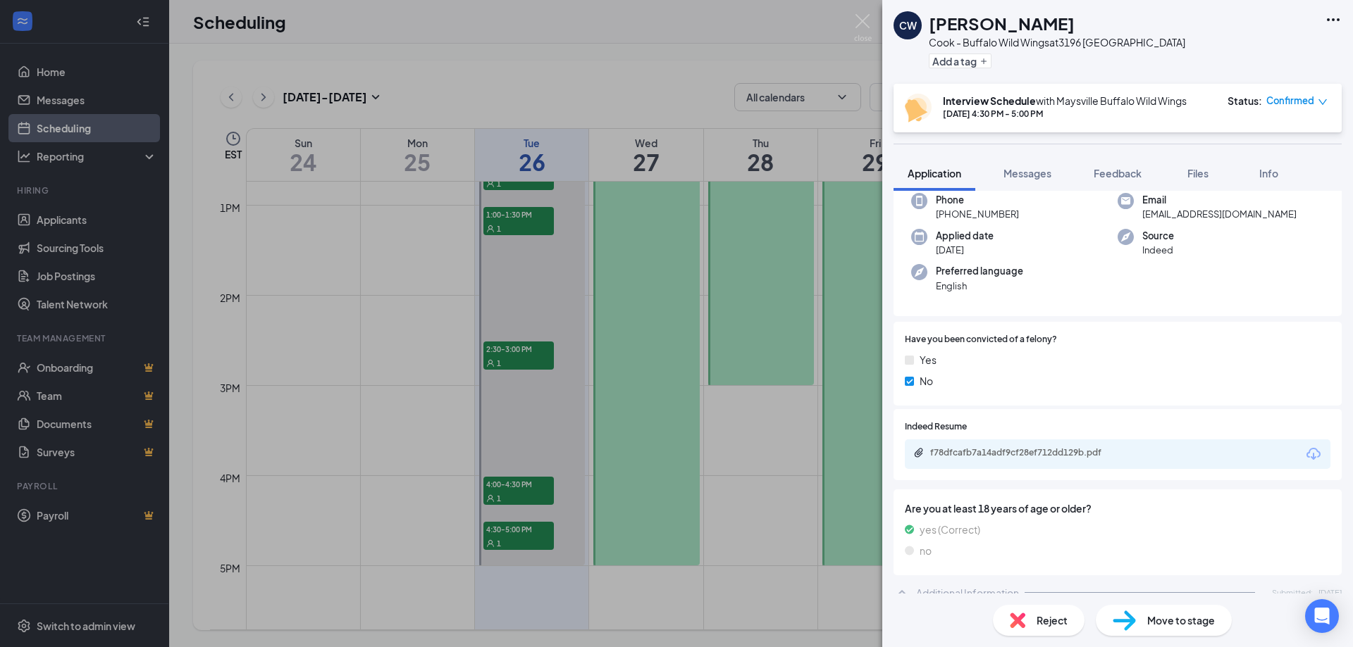
click at [1043, 451] on div "f78dfcafb7a14adf9cf28ef712dd129b.pdf" at bounding box center [1028, 452] width 197 height 11
click at [860, 28] on img at bounding box center [863, 27] width 18 height 27
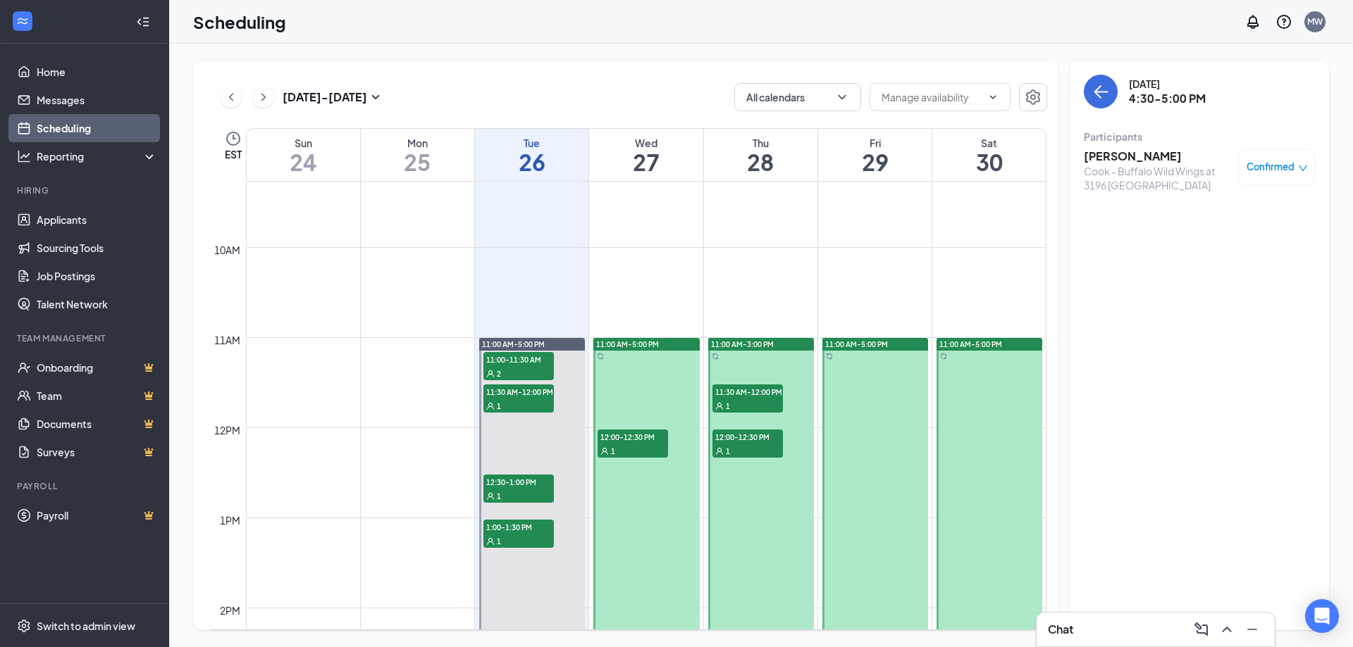
scroll to position [845, 0]
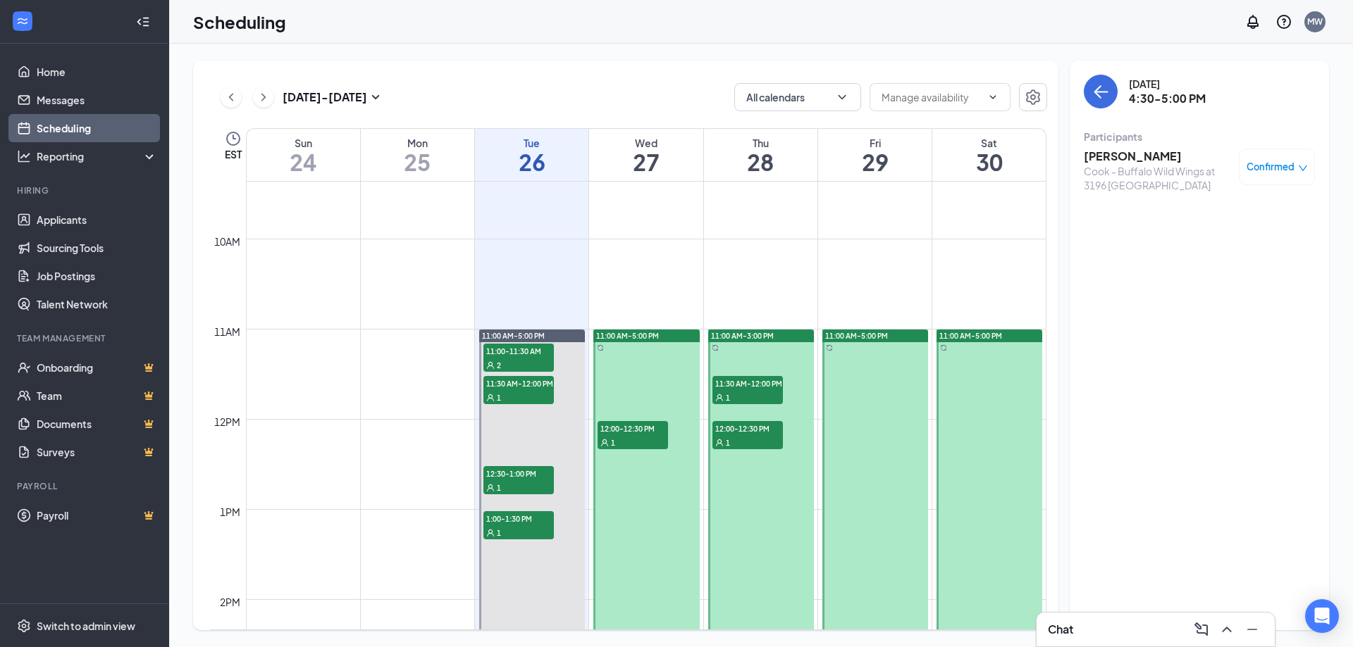
click at [533, 151] on h1 "26" at bounding box center [531, 162] width 113 height 24
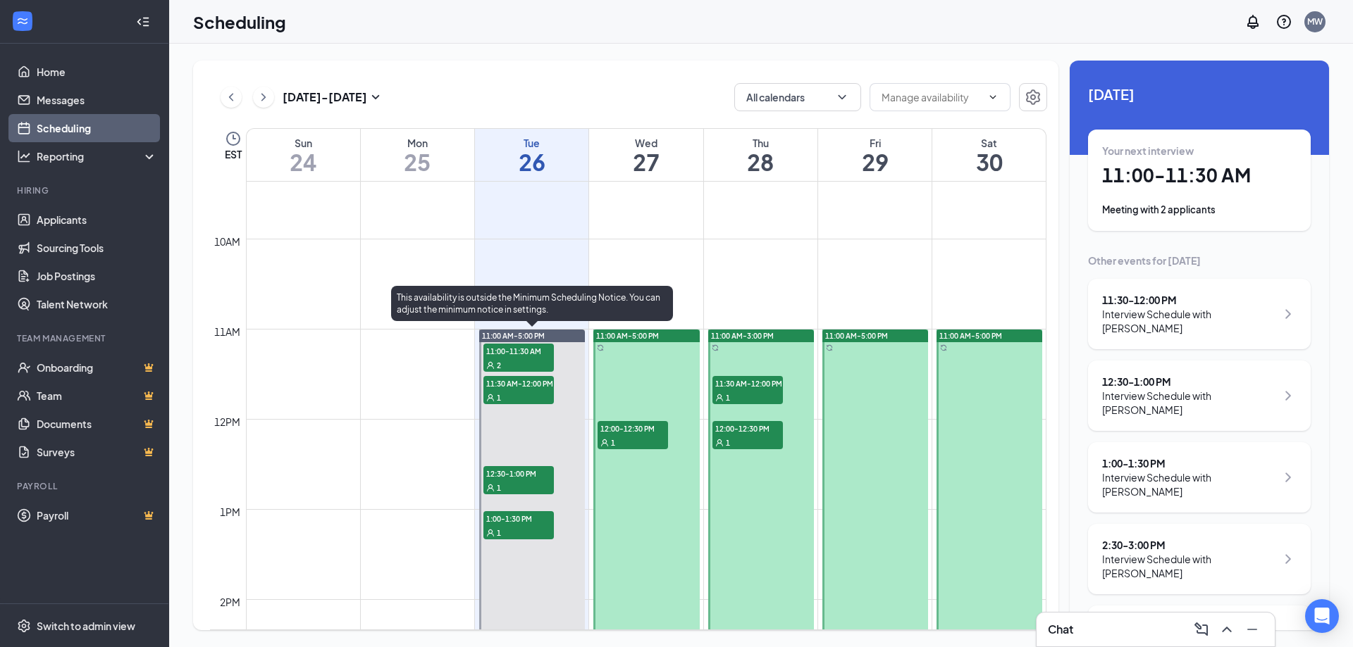
click at [499, 361] on span "2" at bounding box center [499, 366] width 4 height 10
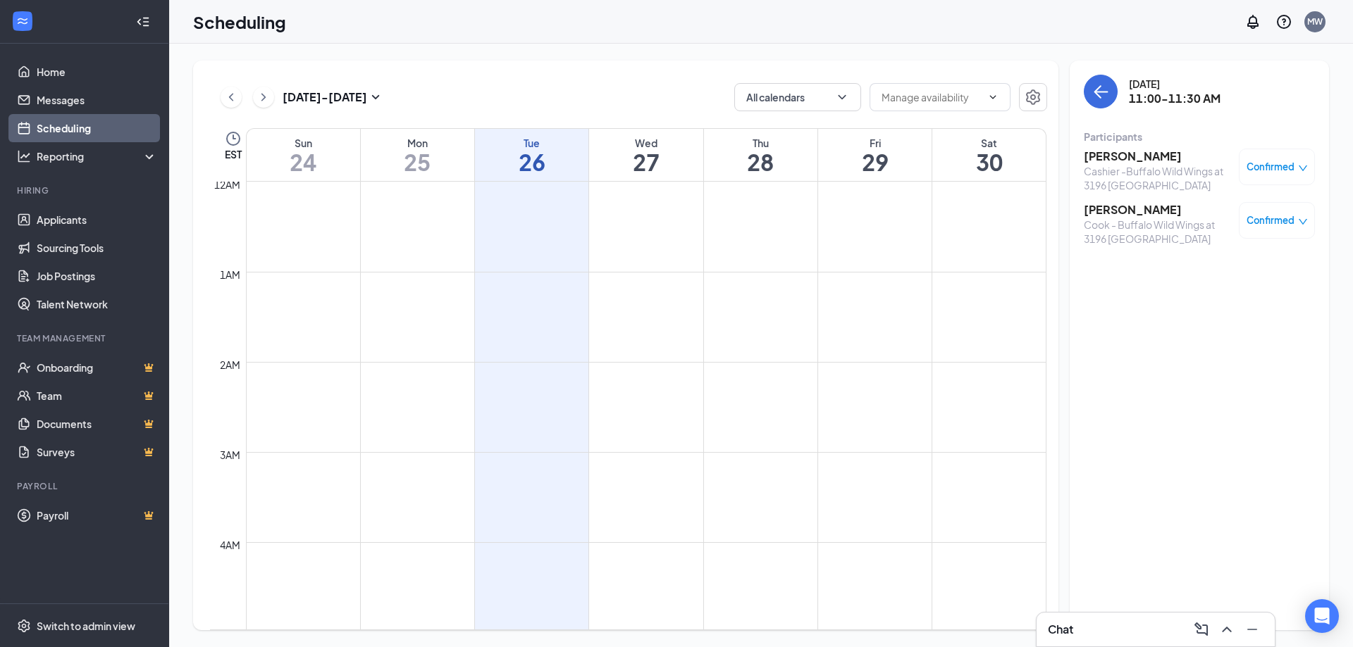
scroll to position [845, 0]
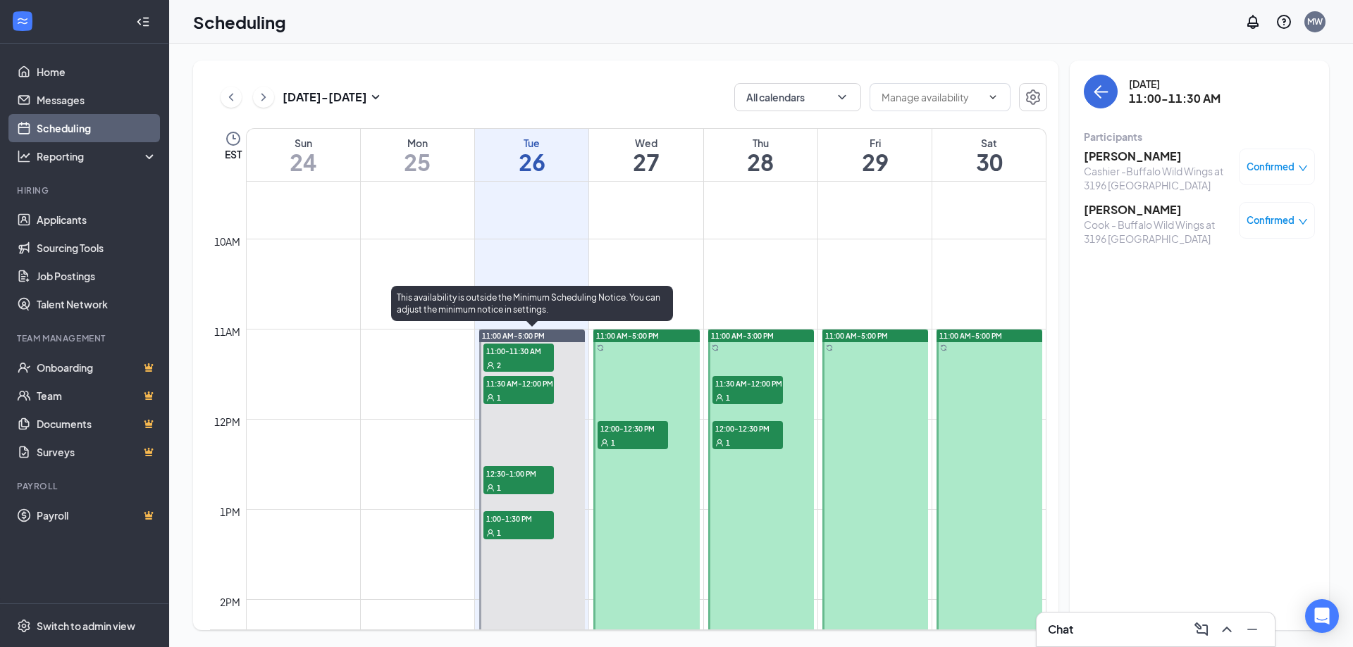
click at [514, 388] on span "11:30 AM-12:00 PM" at bounding box center [518, 383] width 70 height 14
click at [519, 487] on div "1" at bounding box center [518, 487] width 70 height 14
click at [524, 381] on span "11:30 AM-12:00 PM" at bounding box center [518, 383] width 70 height 14
click at [522, 526] on div "1" at bounding box center [518, 533] width 70 height 14
click at [523, 478] on span "12:30-1:00 PM" at bounding box center [518, 473] width 70 height 14
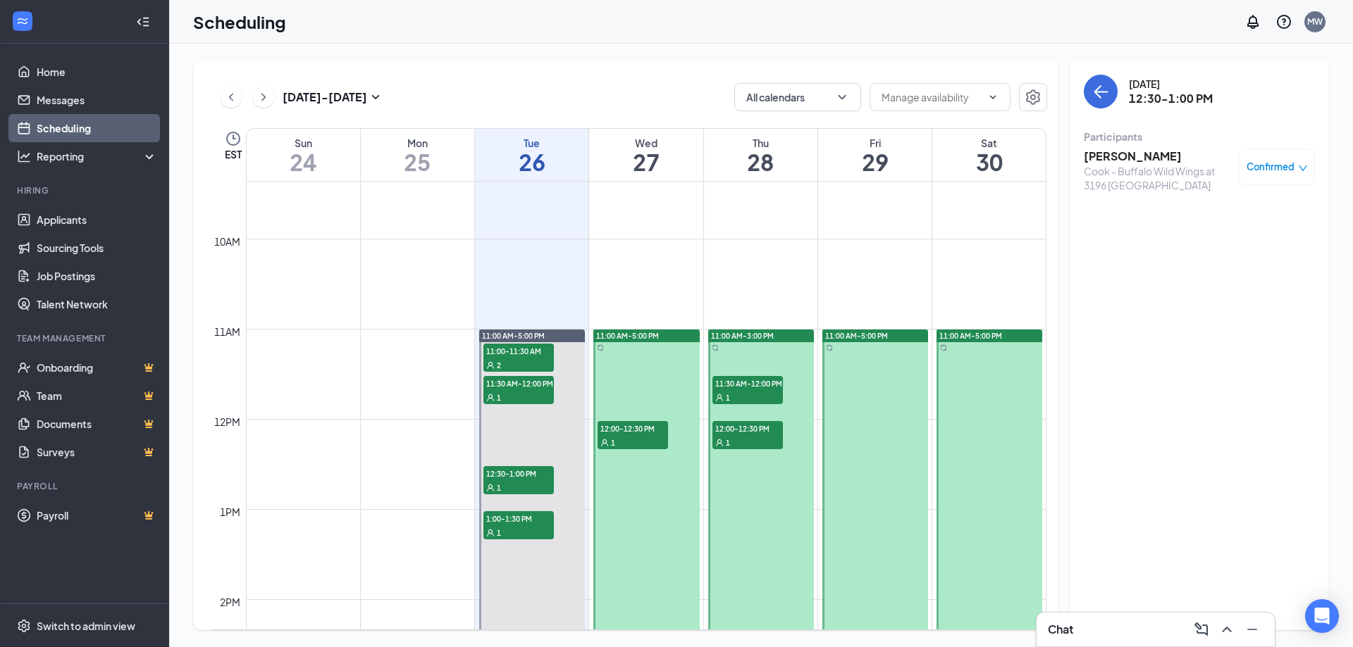
click at [1155, 161] on h3 "[PERSON_NAME]" at bounding box center [1158, 156] width 148 height 15
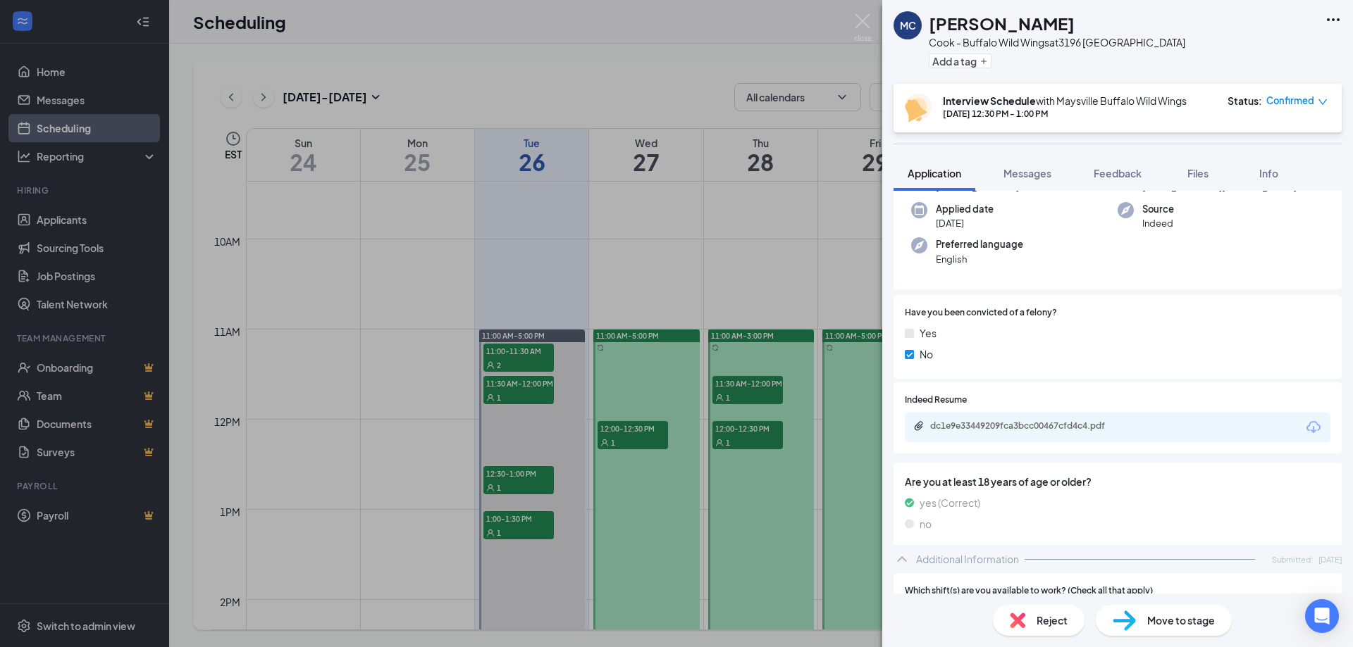
scroll to position [228, 0]
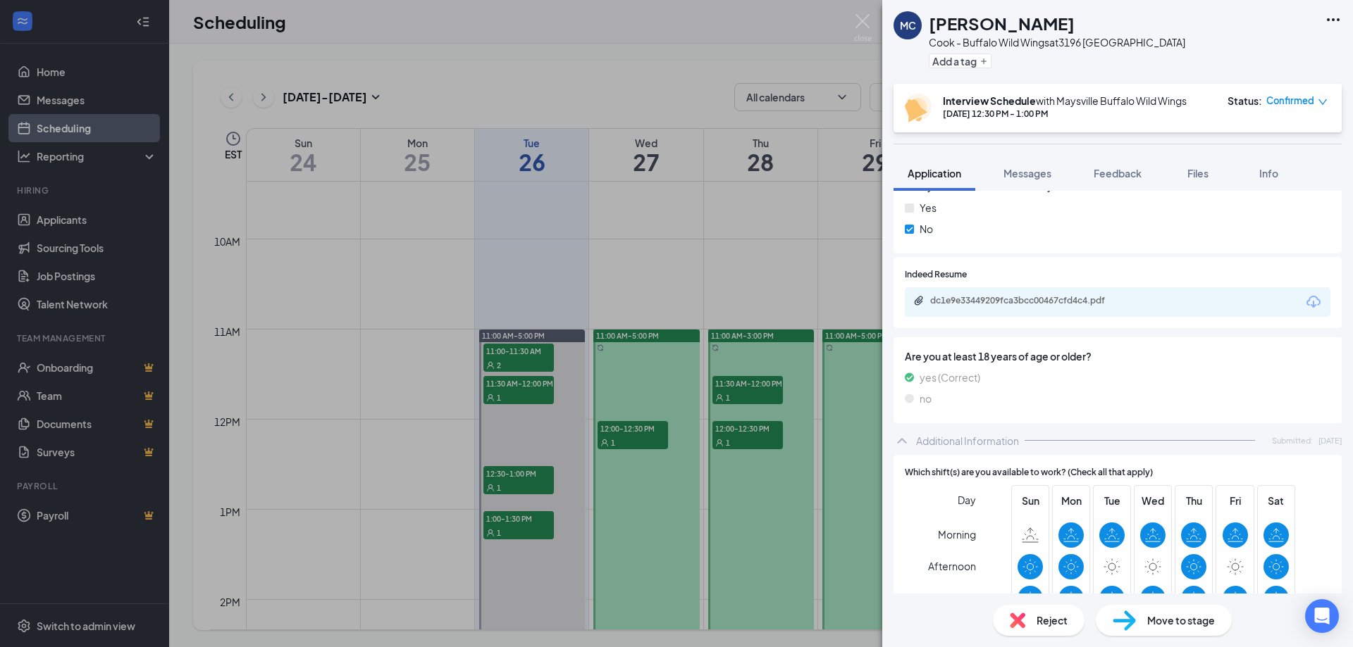
click at [1055, 305] on div "dc1e9e33449209fca3bcc00467cfd4c4.pdf" at bounding box center [1028, 300] width 197 height 11
click at [864, 15] on img at bounding box center [863, 27] width 18 height 27
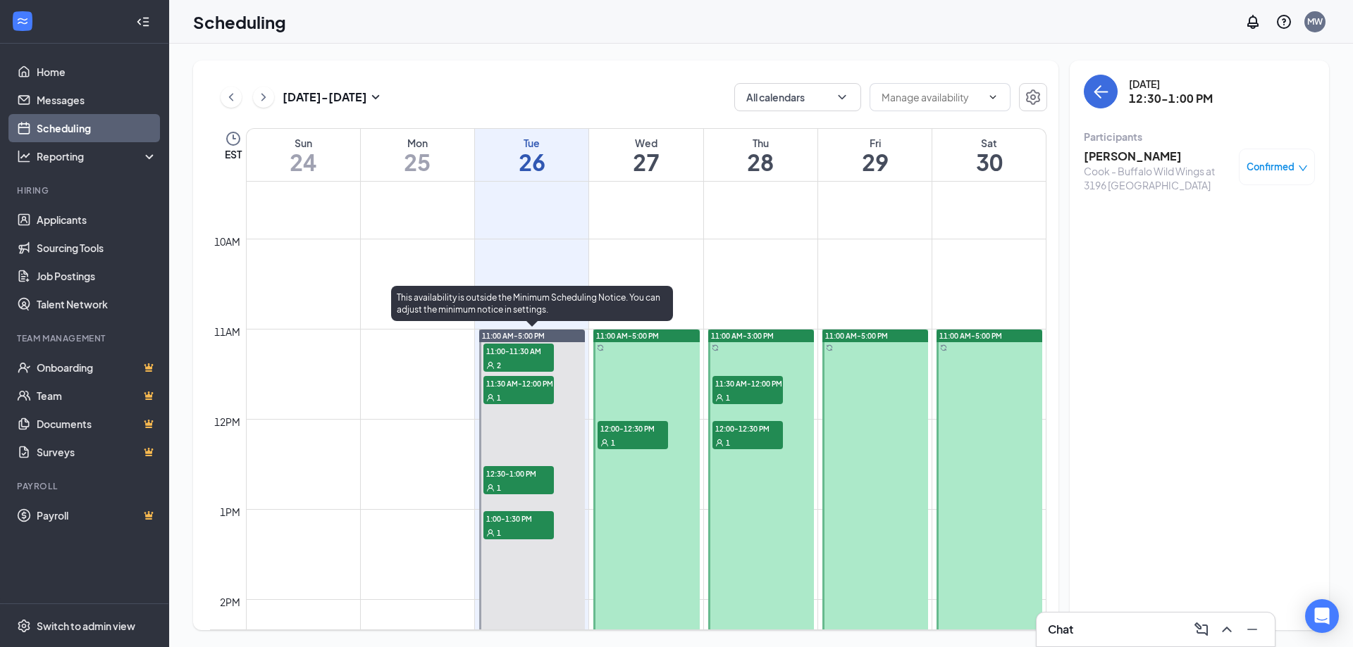
click at [506, 478] on span "12:30-1:00 PM" at bounding box center [518, 473] width 70 height 14
click at [530, 486] on div "1" at bounding box center [518, 487] width 70 height 14
click at [514, 524] on span "1:00-1:30 PM" at bounding box center [518, 518] width 70 height 14
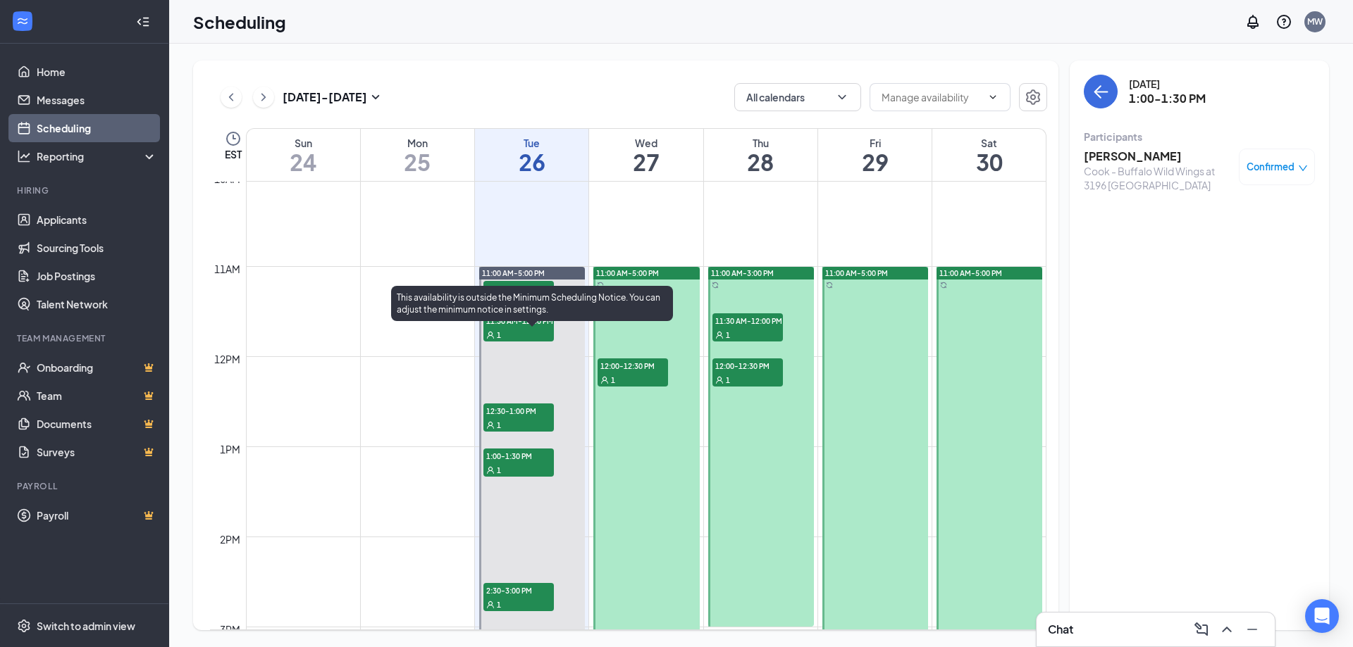
scroll to position [997, 0]
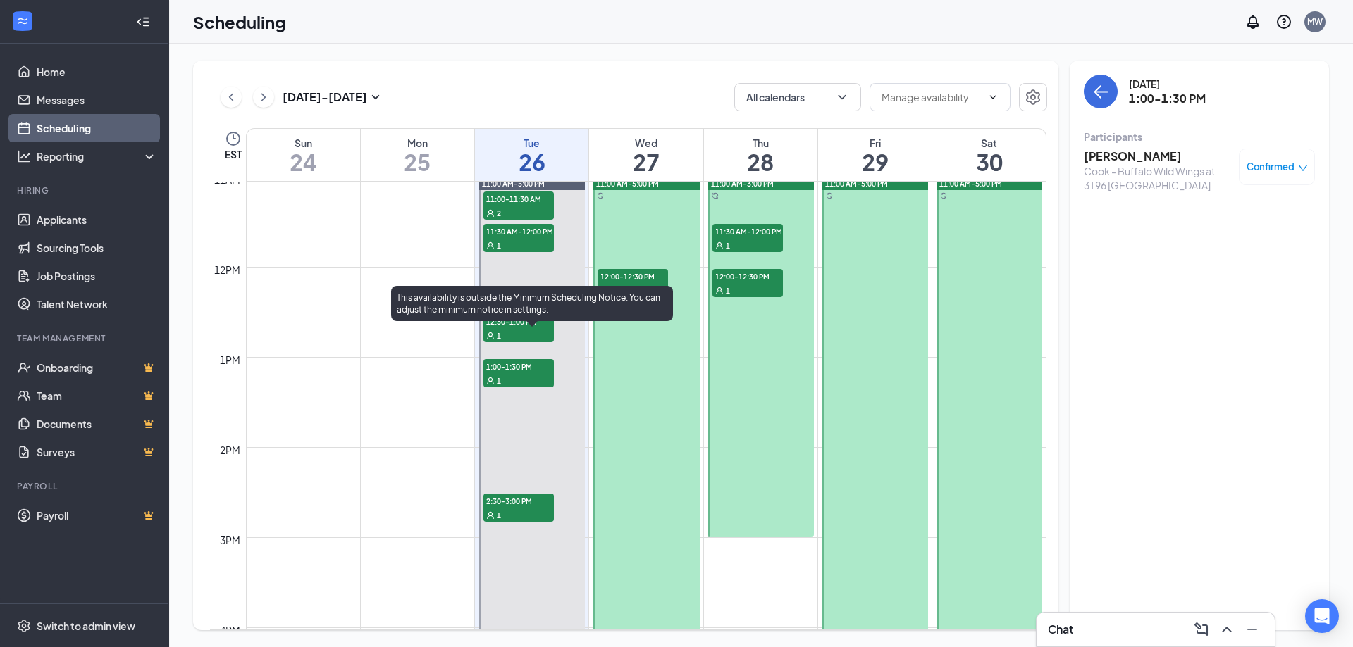
click at [538, 508] on span "2:30-3:00 PM" at bounding box center [518, 501] width 70 height 14
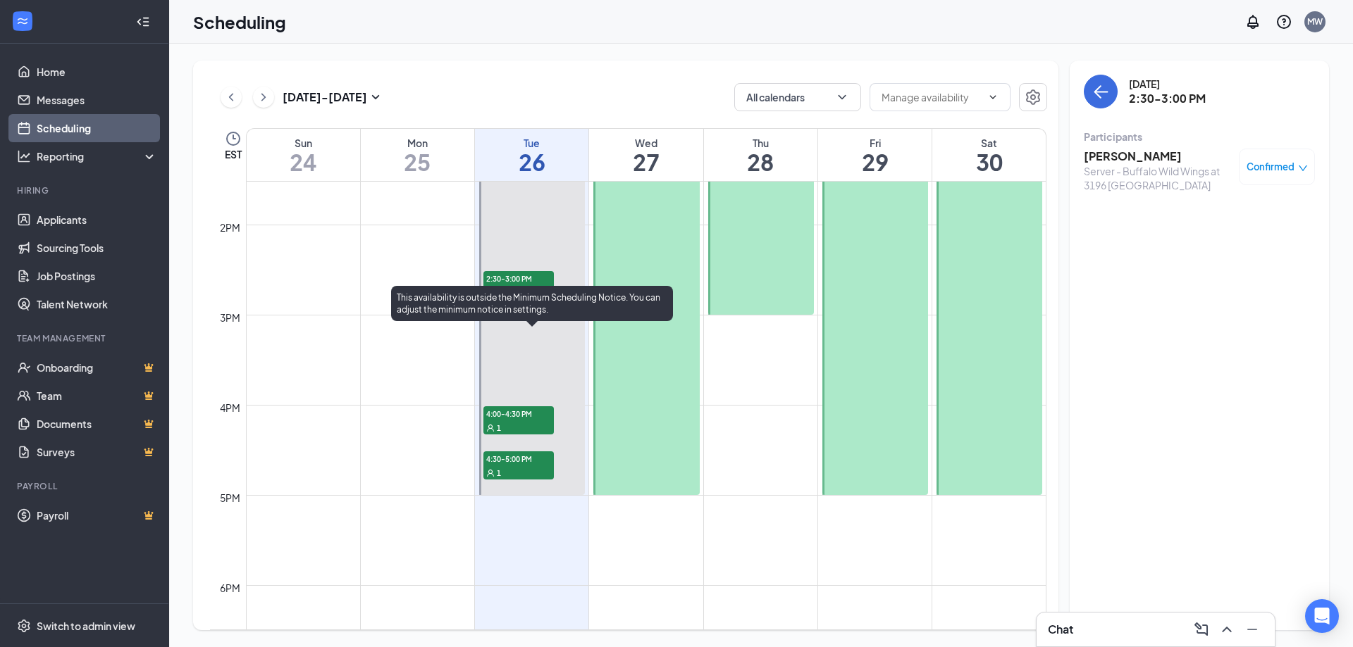
scroll to position [1225, 0]
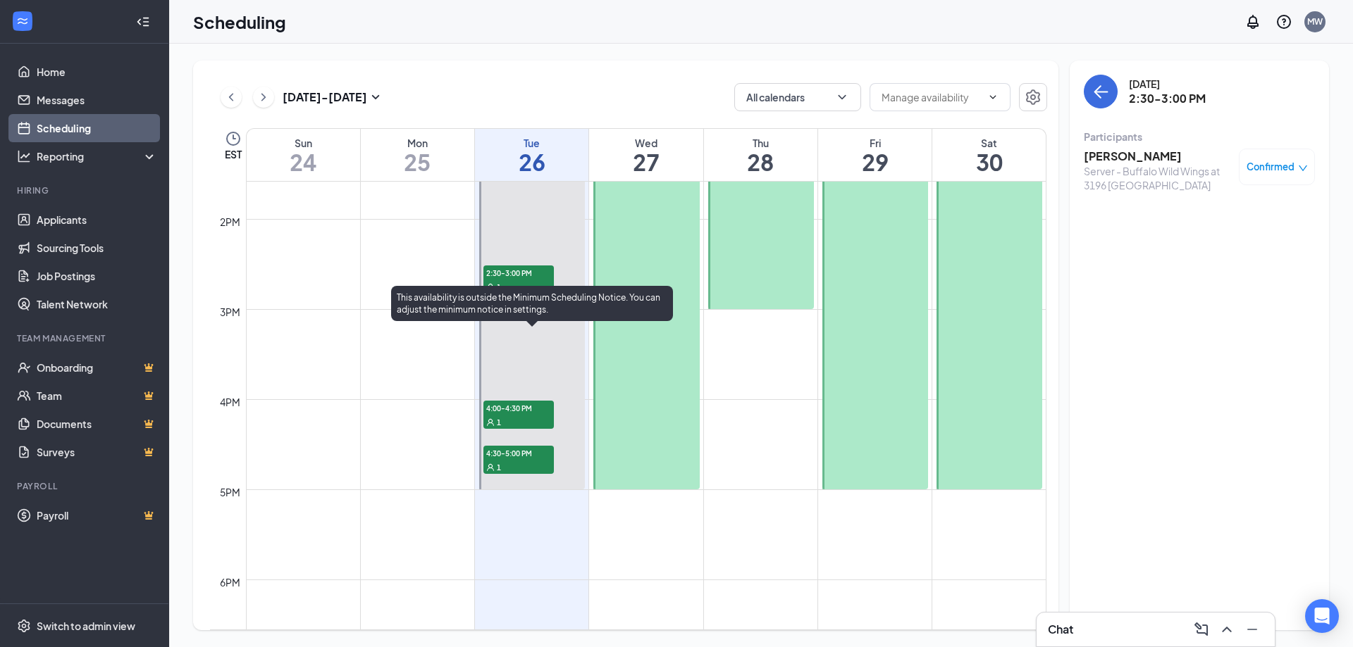
click at [507, 404] on div "4:00-4:30 PM 1" at bounding box center [518, 414] width 73 height 31
click at [513, 453] on span "4:30-5:00 PM" at bounding box center [518, 453] width 70 height 14
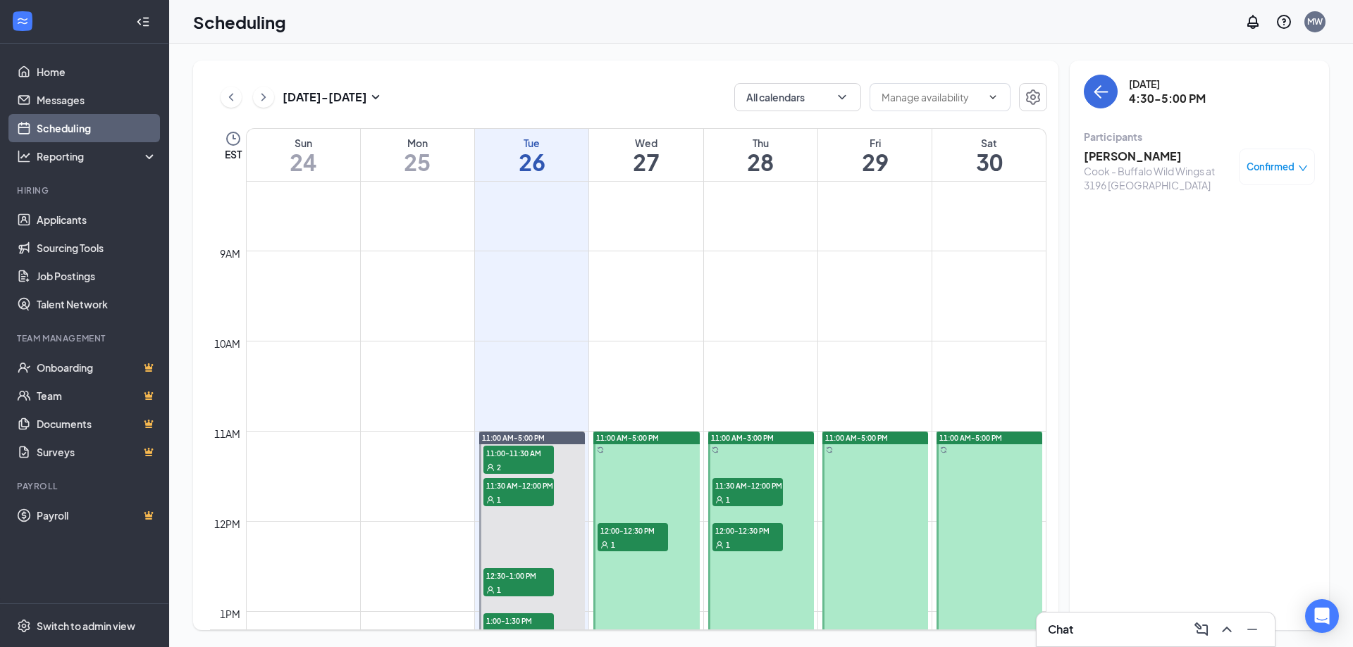
scroll to position [693, 0]
